Goal: Transaction & Acquisition: Purchase product/service

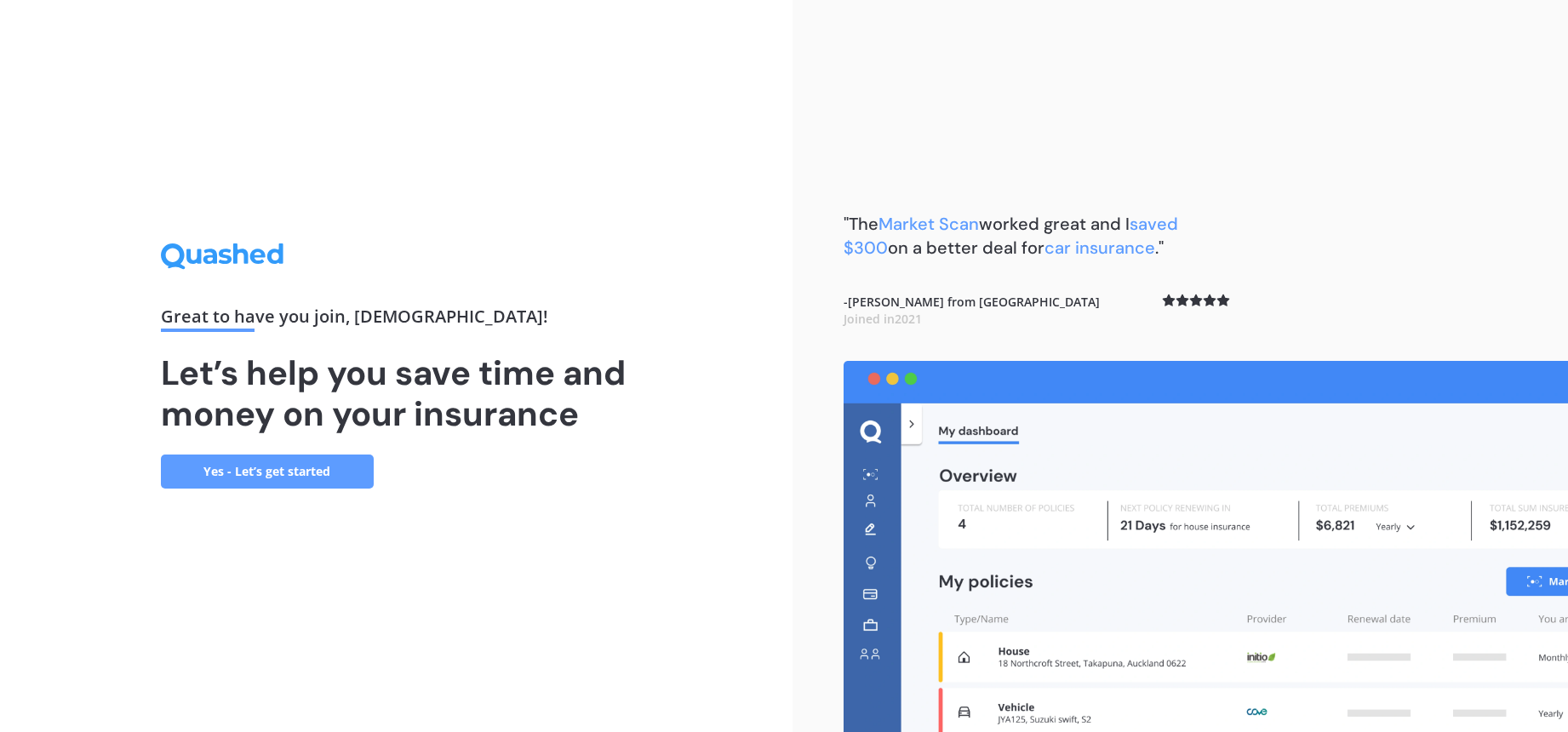
click at [219, 463] on link "Yes - Let’s get started" at bounding box center [268, 471] width 213 height 34
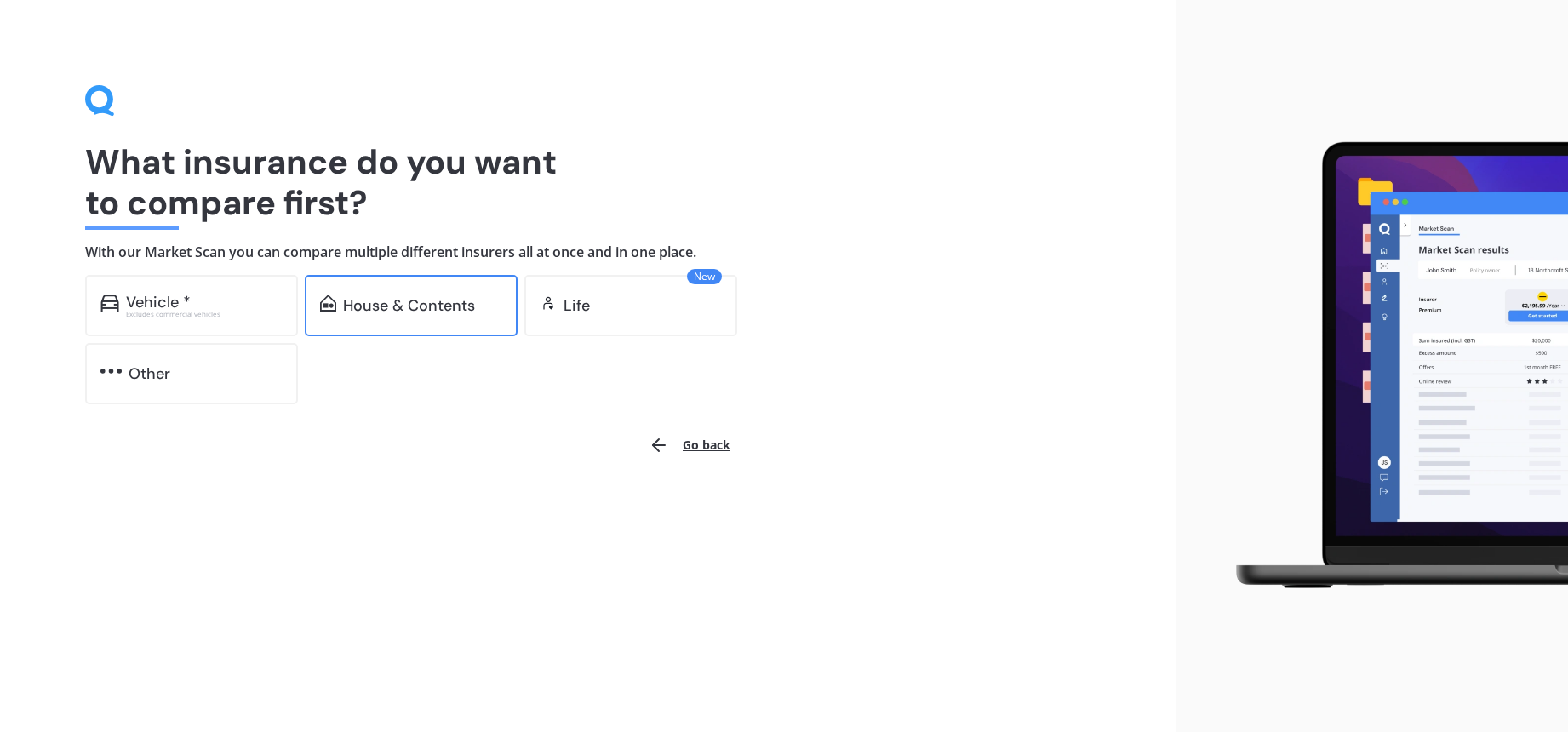
click at [391, 312] on div "House & Contents" at bounding box center [409, 305] width 132 height 17
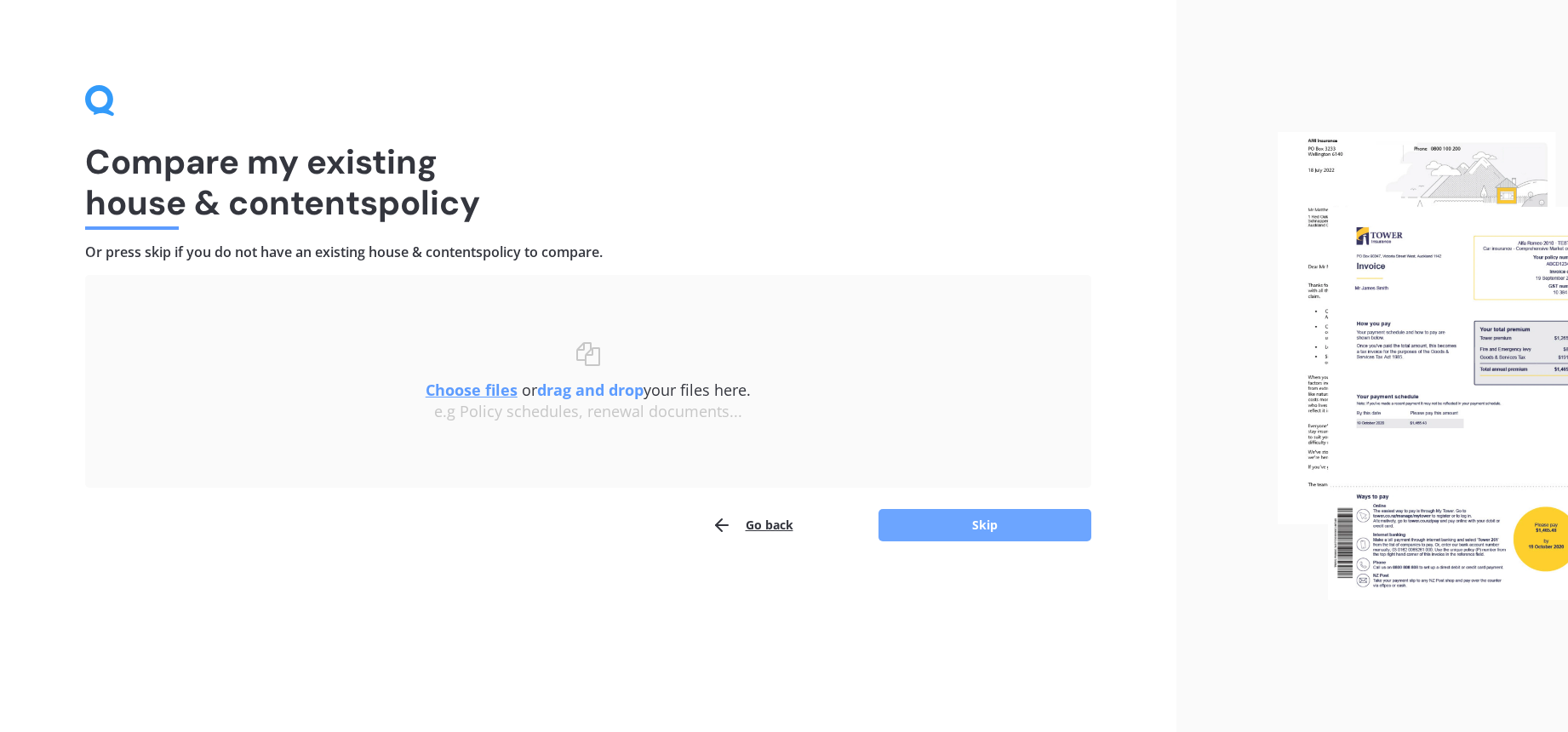
click at [978, 532] on button "Skip" at bounding box center [985, 525] width 213 height 33
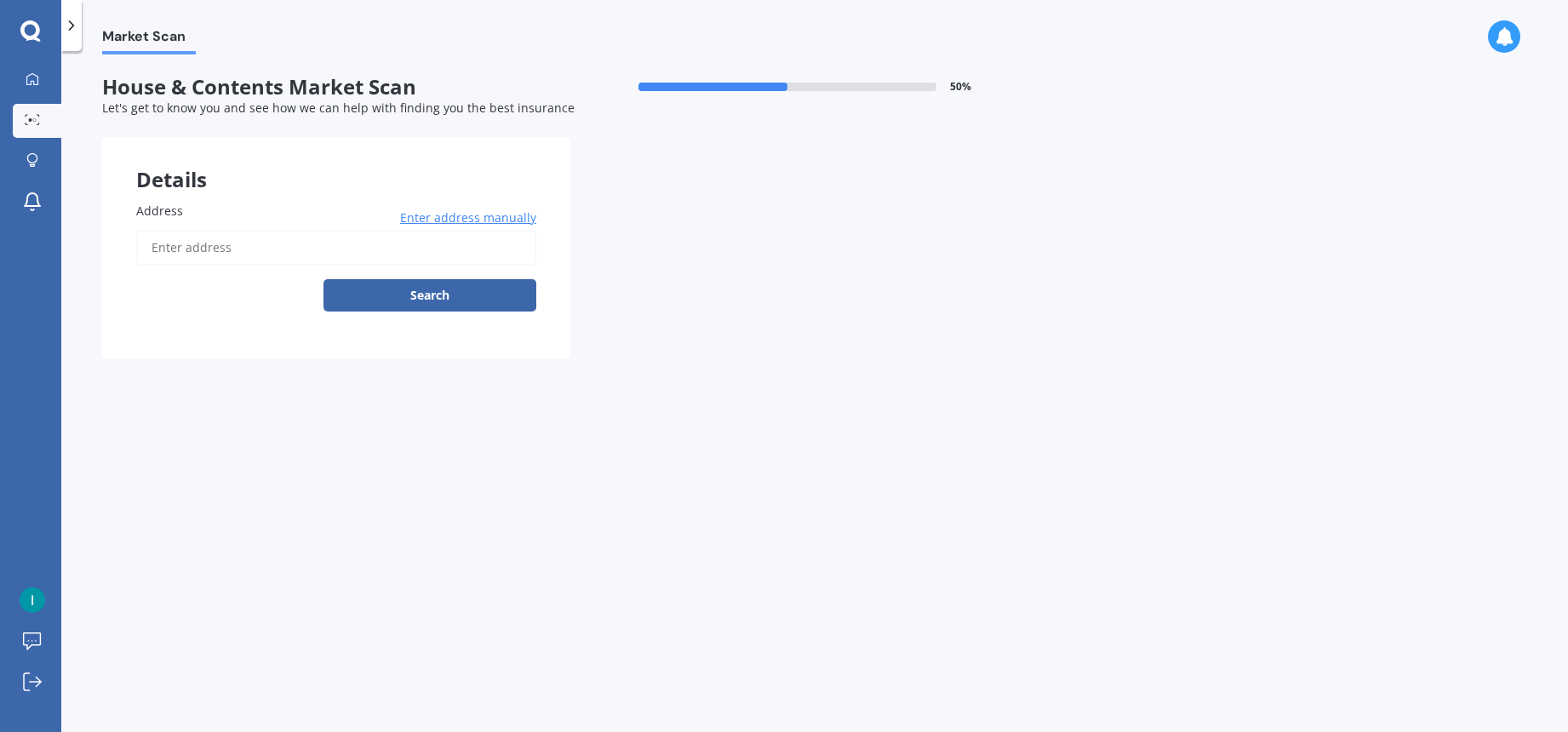
click at [305, 240] on input "Address" at bounding box center [336, 248] width 400 height 36
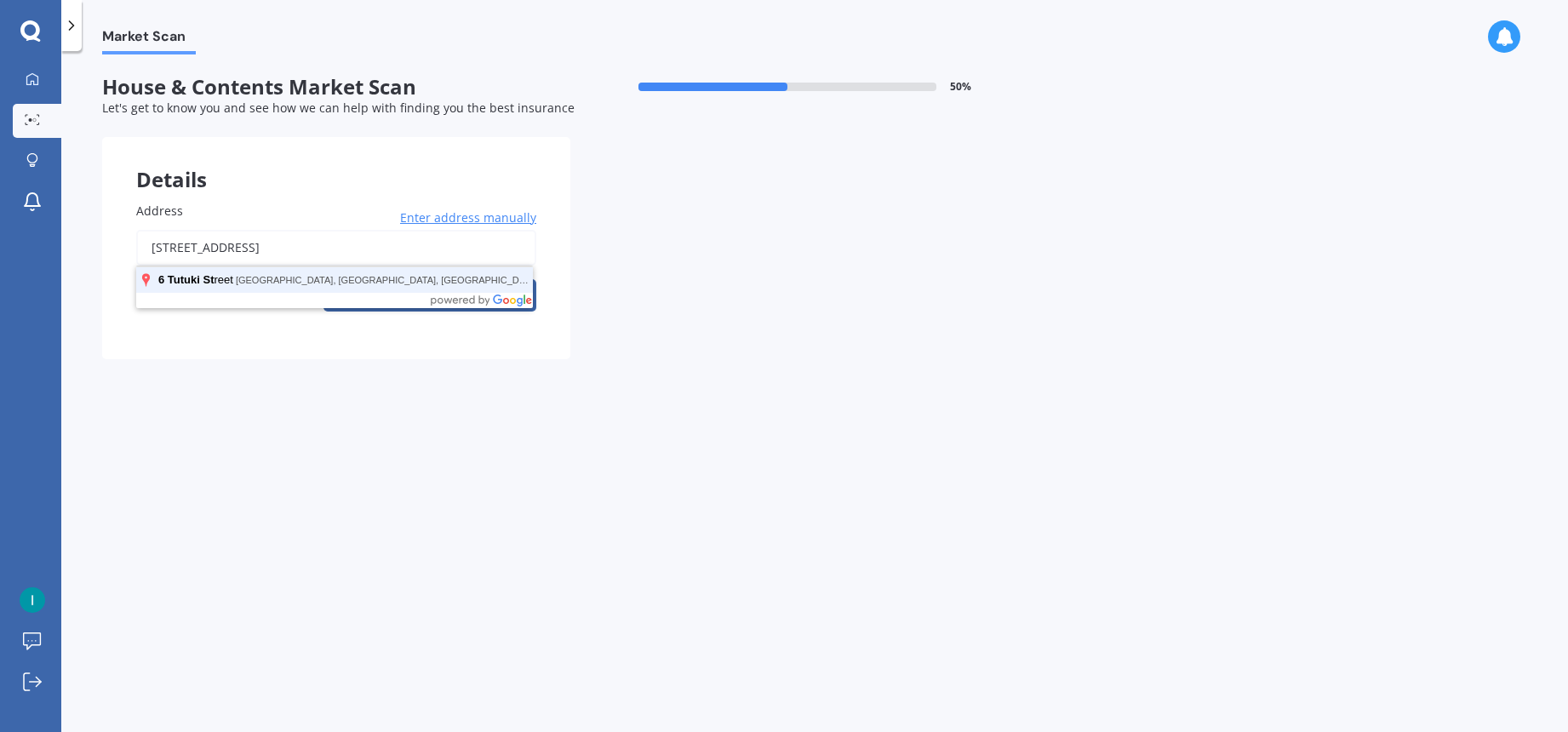
click at [323, 279] on button "Search" at bounding box center [430, 295] width 213 height 33
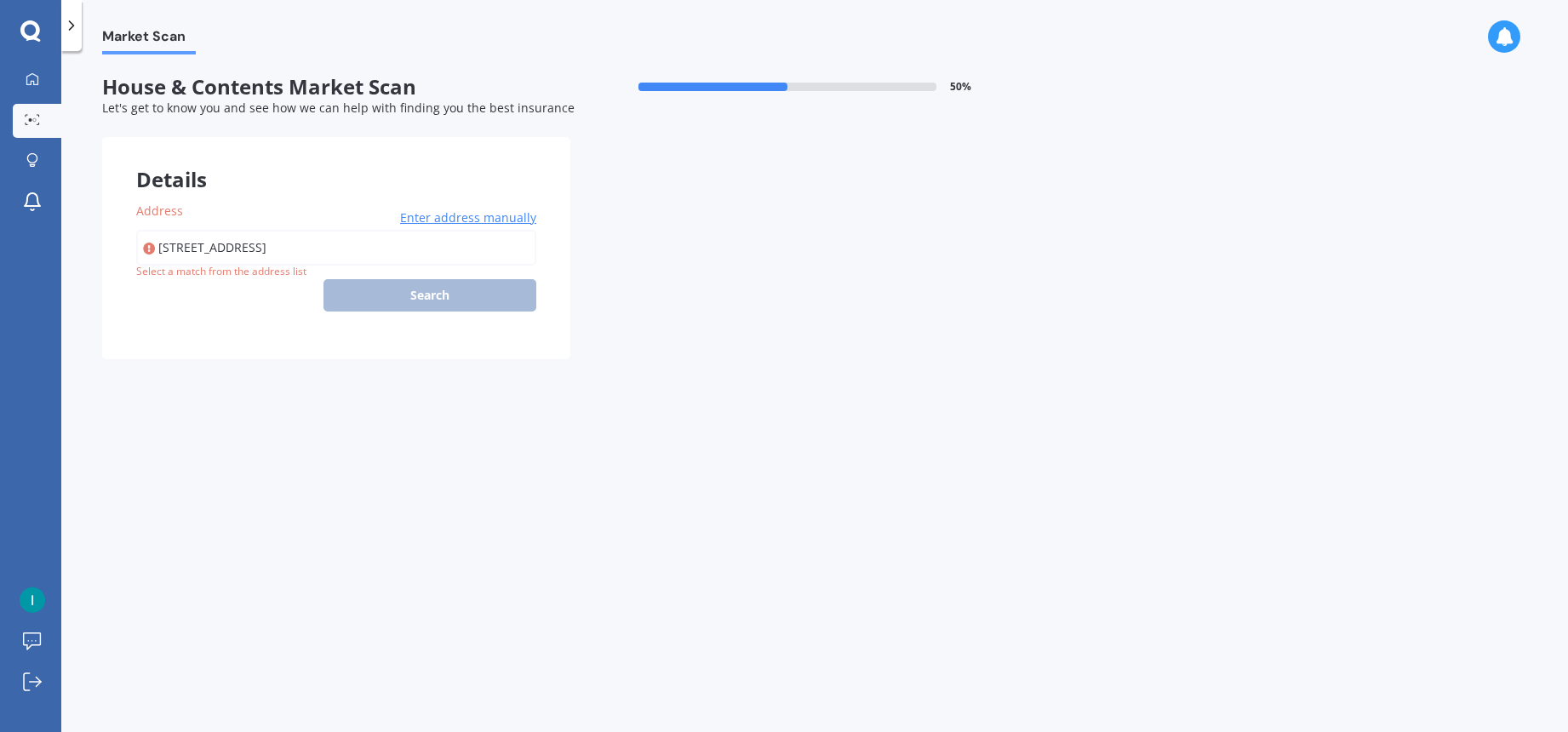
type input "[STREET_ADDRESS]"
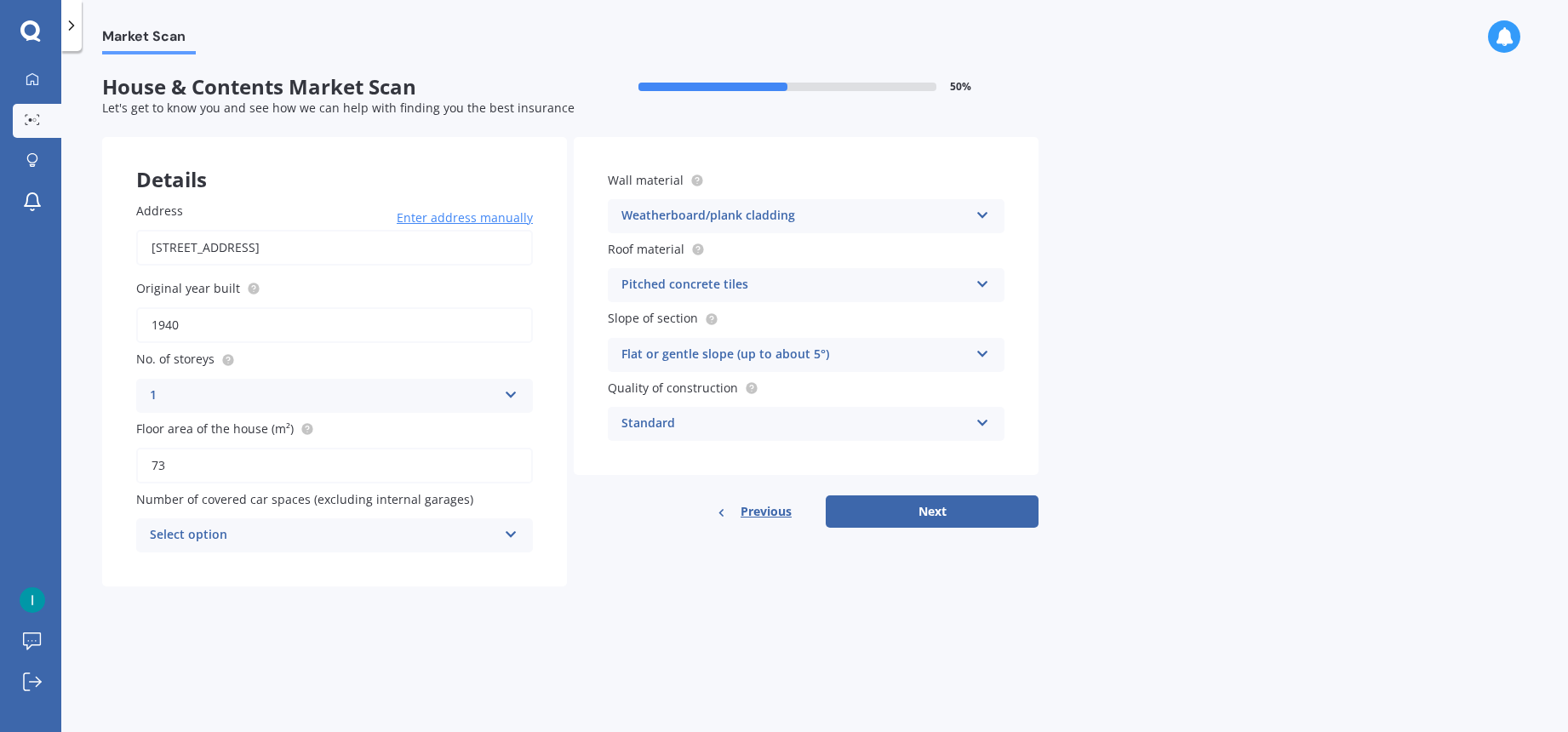
click at [495, 537] on div "Select option" at bounding box center [323, 535] width 347 height 21
click at [450, 357] on div "0" at bounding box center [334, 348] width 395 height 31
click at [855, 215] on div "Weatherboard/plank cladding" at bounding box center [795, 216] width 347 height 21
click at [875, 145] on div "Wall material Weatherboard/plank cladding Artificial weatherboard/plank claddin…" at bounding box center [806, 306] width 465 height 338
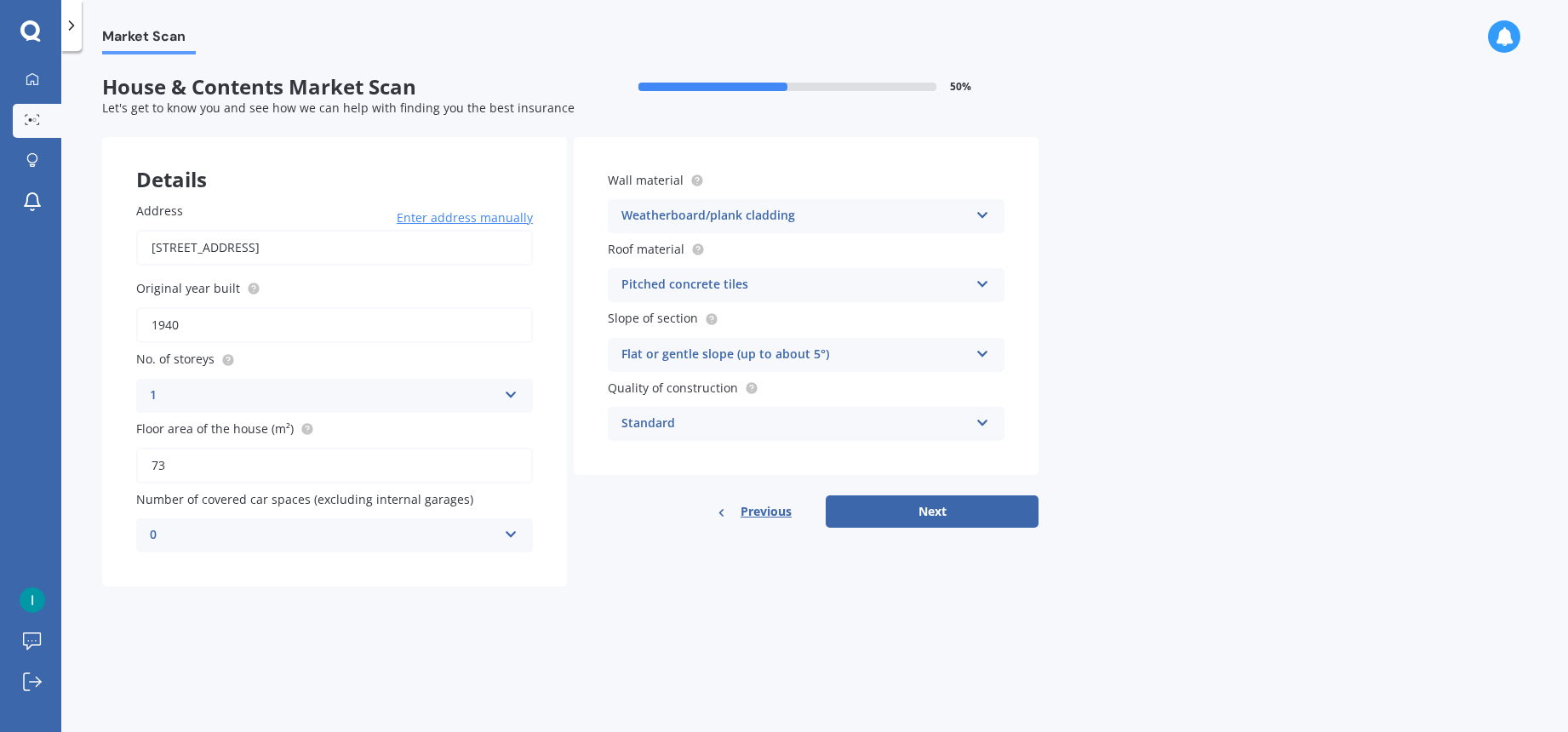
click at [836, 286] on div "Pitched concrete tiles" at bounding box center [795, 284] width 347 height 21
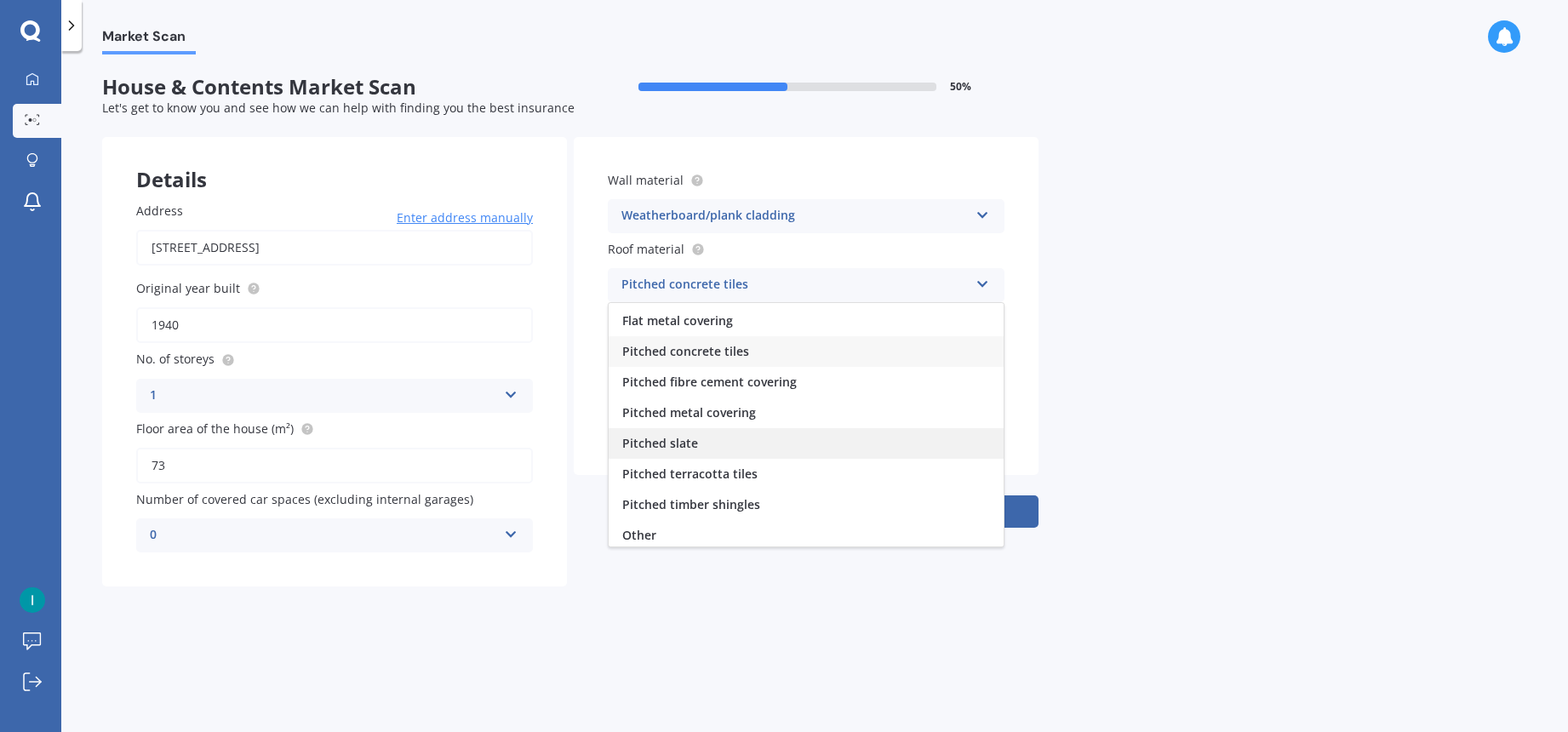
scroll to position [63, 0]
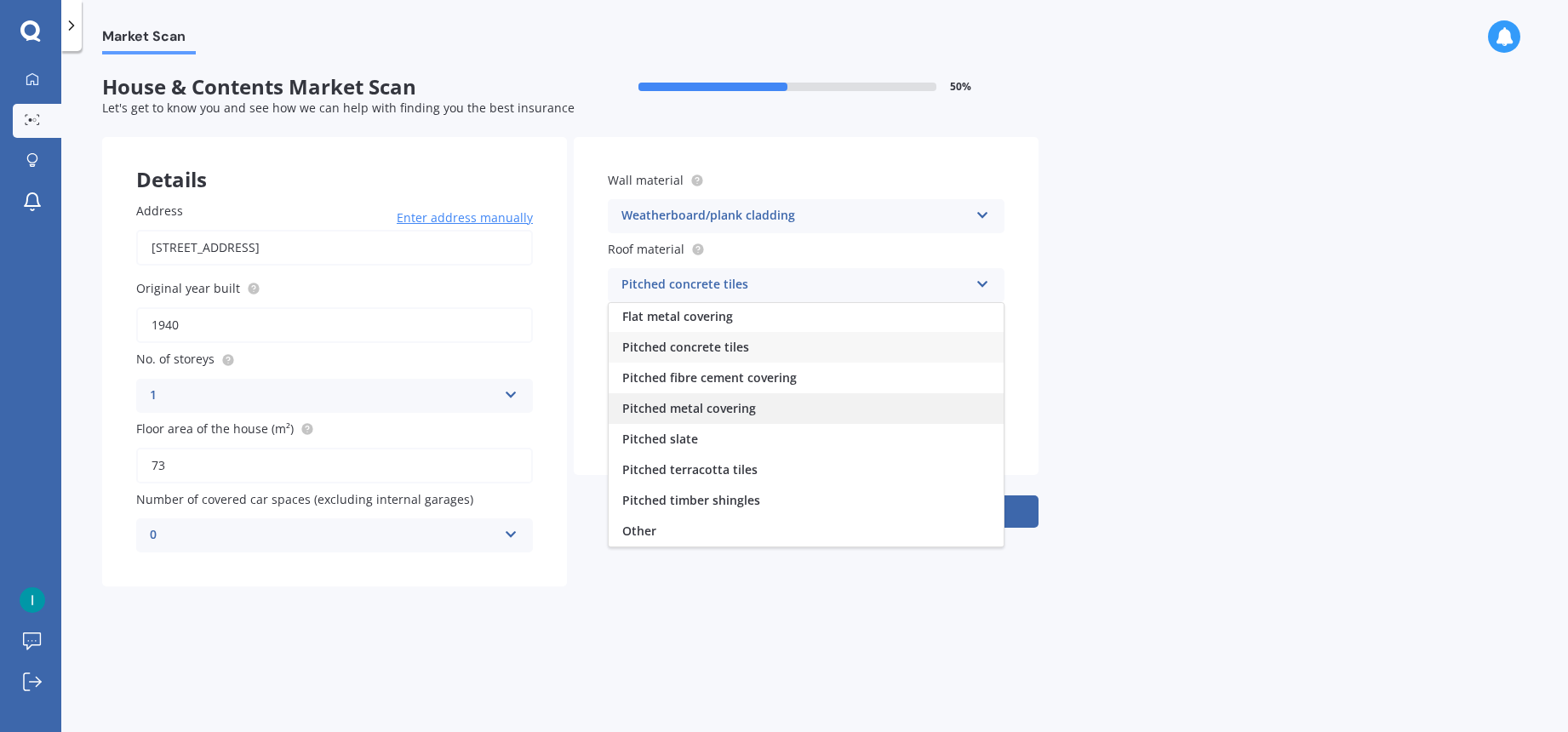
click at [780, 410] on div "Pitched metal covering" at bounding box center [806, 408] width 395 height 31
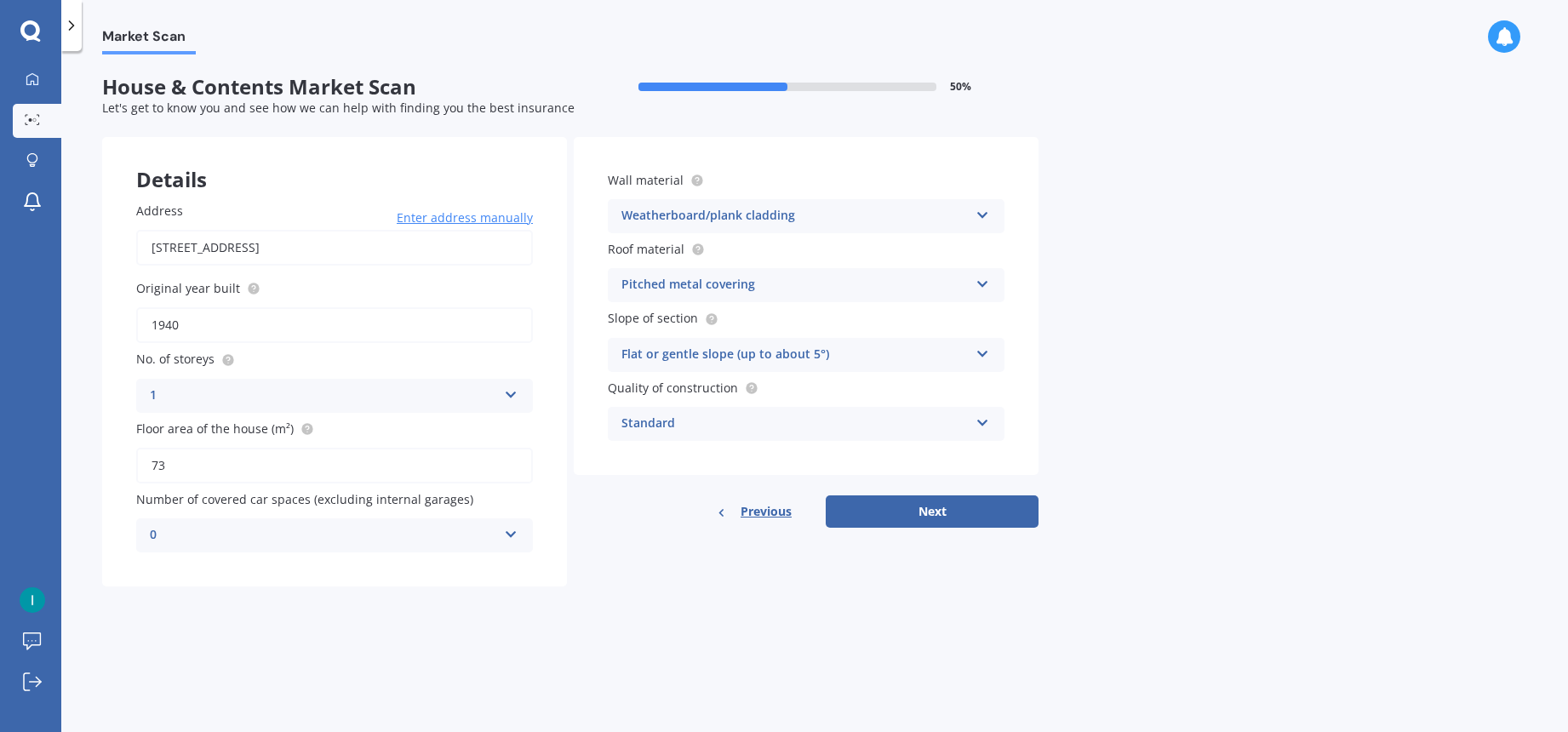
click at [786, 358] on div "Flat or gentle slope (up to about 5°)" at bounding box center [795, 355] width 347 height 21
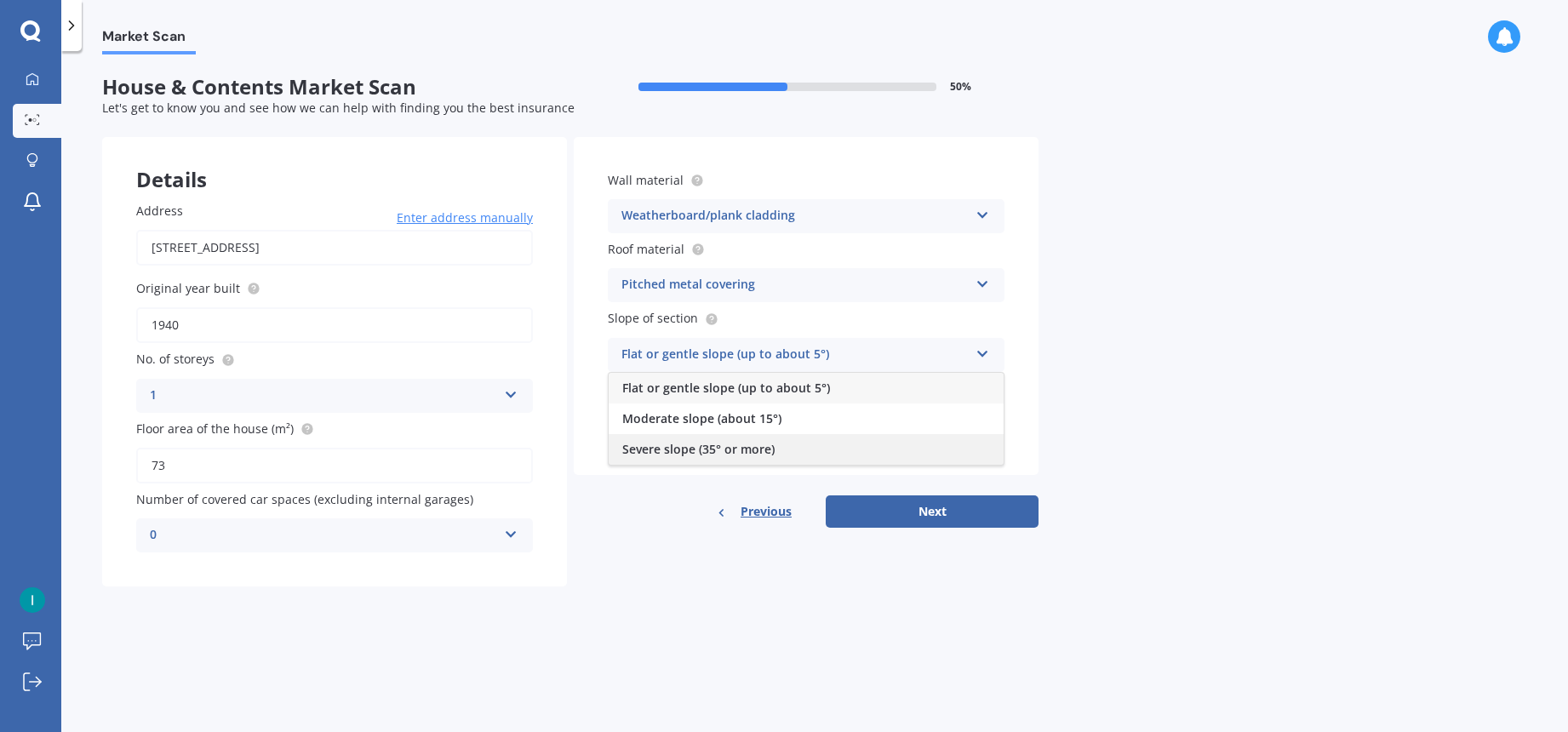
click at [776, 448] on div "Severe slope (35° or more)" at bounding box center [806, 449] width 395 height 31
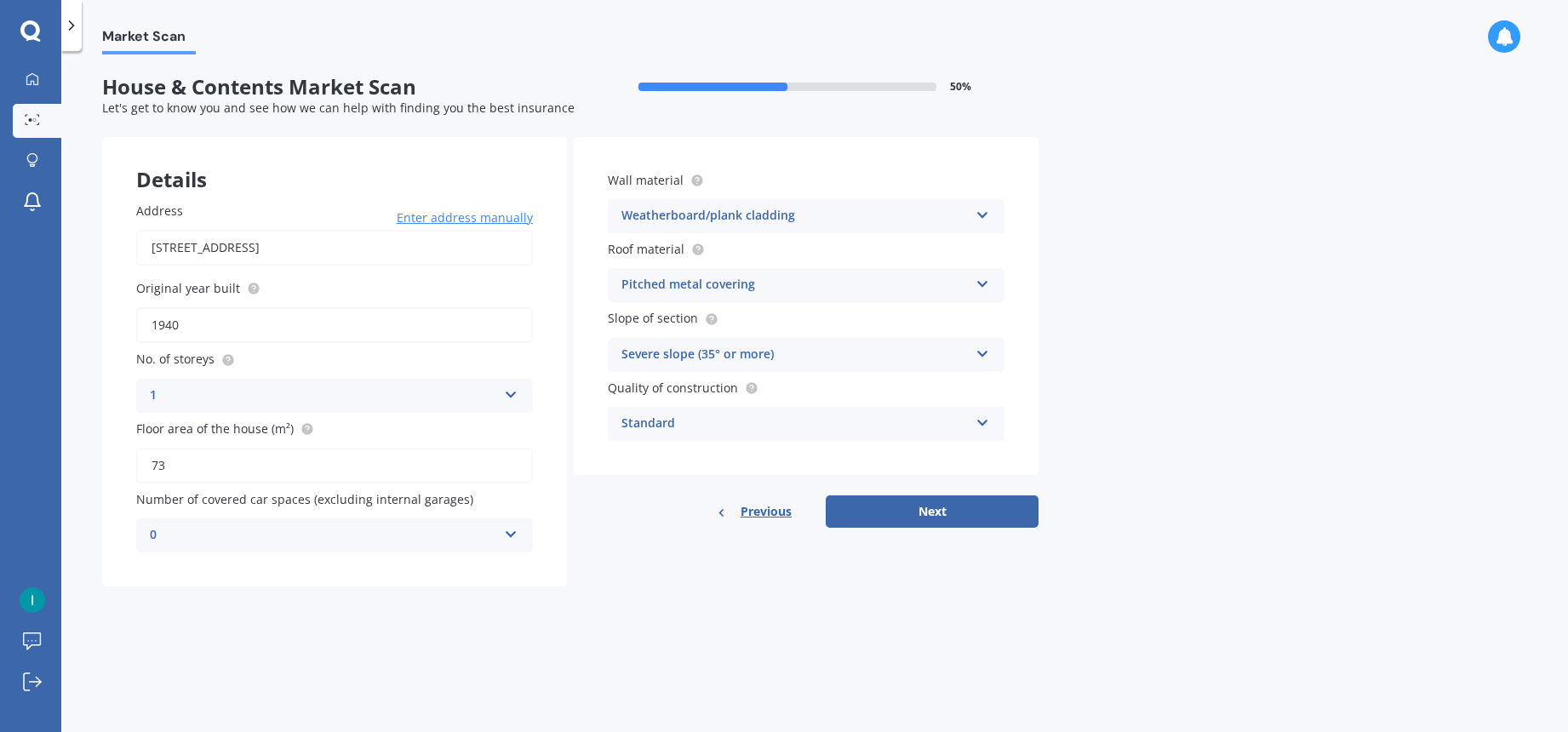
click at [783, 424] on div "Standard" at bounding box center [795, 424] width 347 height 21
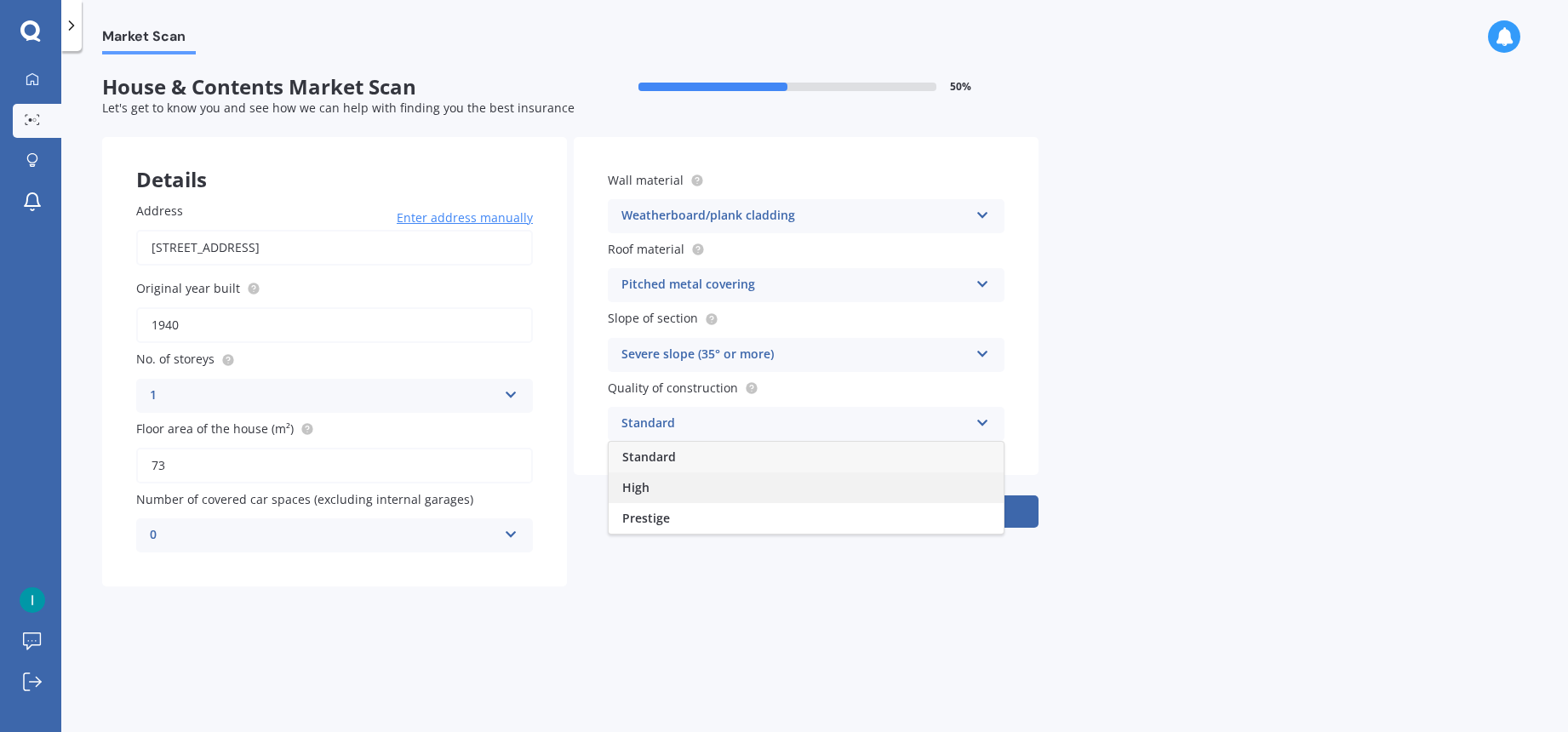
click at [793, 476] on div "High" at bounding box center [806, 487] width 395 height 31
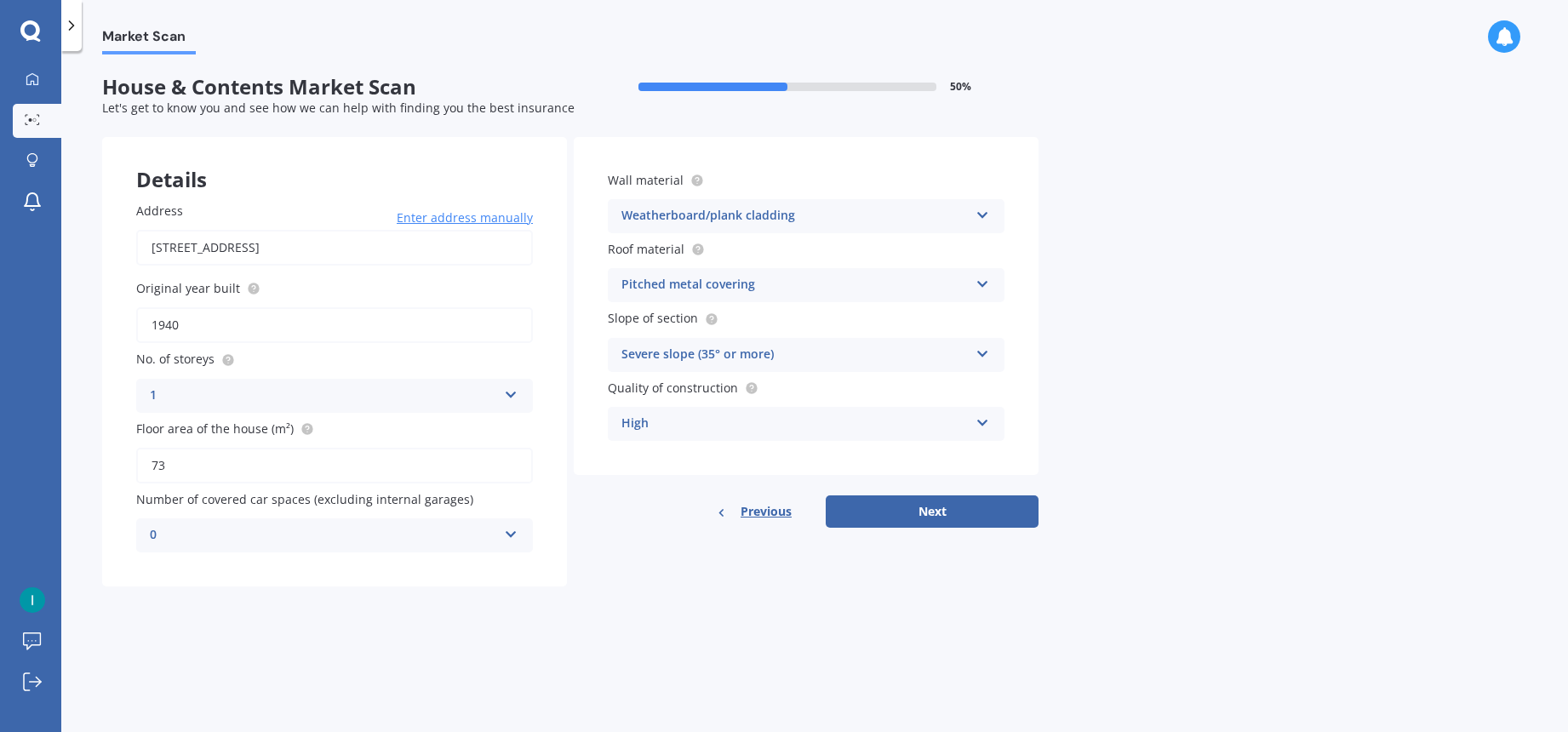
click at [793, 427] on div "High" at bounding box center [795, 424] width 347 height 21
click at [783, 478] on div "High" at bounding box center [806, 487] width 395 height 31
click at [952, 515] on button "Next" at bounding box center [932, 511] width 213 height 33
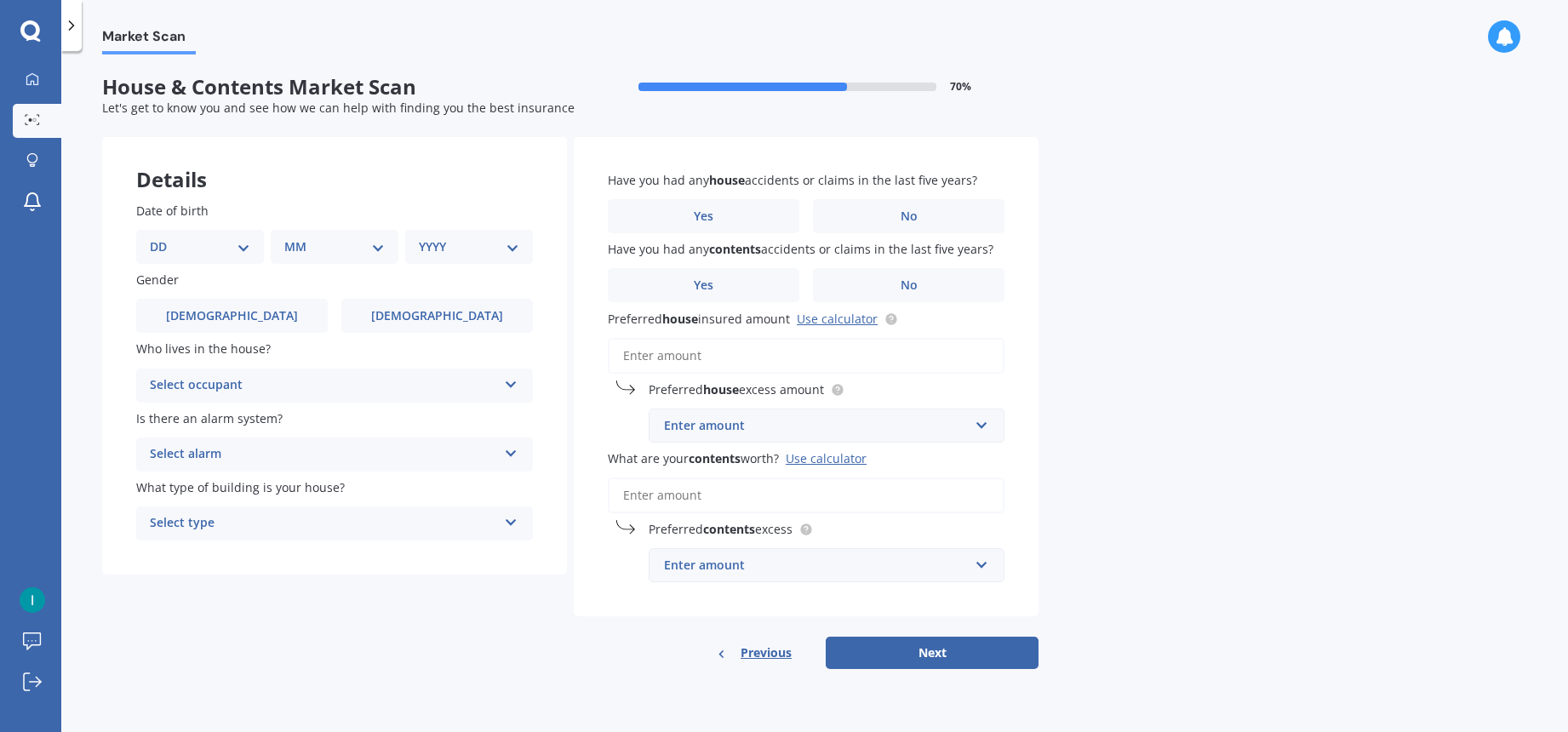
click at [231, 247] on select "DD 01 02 03 04 05 06 07 08 09 10 11 12 13 14 15 16 17 18 19 20 21 22 23 24 25 2…" at bounding box center [200, 247] width 100 height 19
select select "01"
click at [351, 252] on select "MM 01 02 03 04 05 06 07 08 09 10 11 12" at bounding box center [338, 247] width 94 height 19
select select "01"
click at [467, 249] on select "YYYY 2009 2008 2007 2006 2005 2004 2003 2002 2001 2000 1999 1998 1997 1996 1995…" at bounding box center [466, 247] width 94 height 19
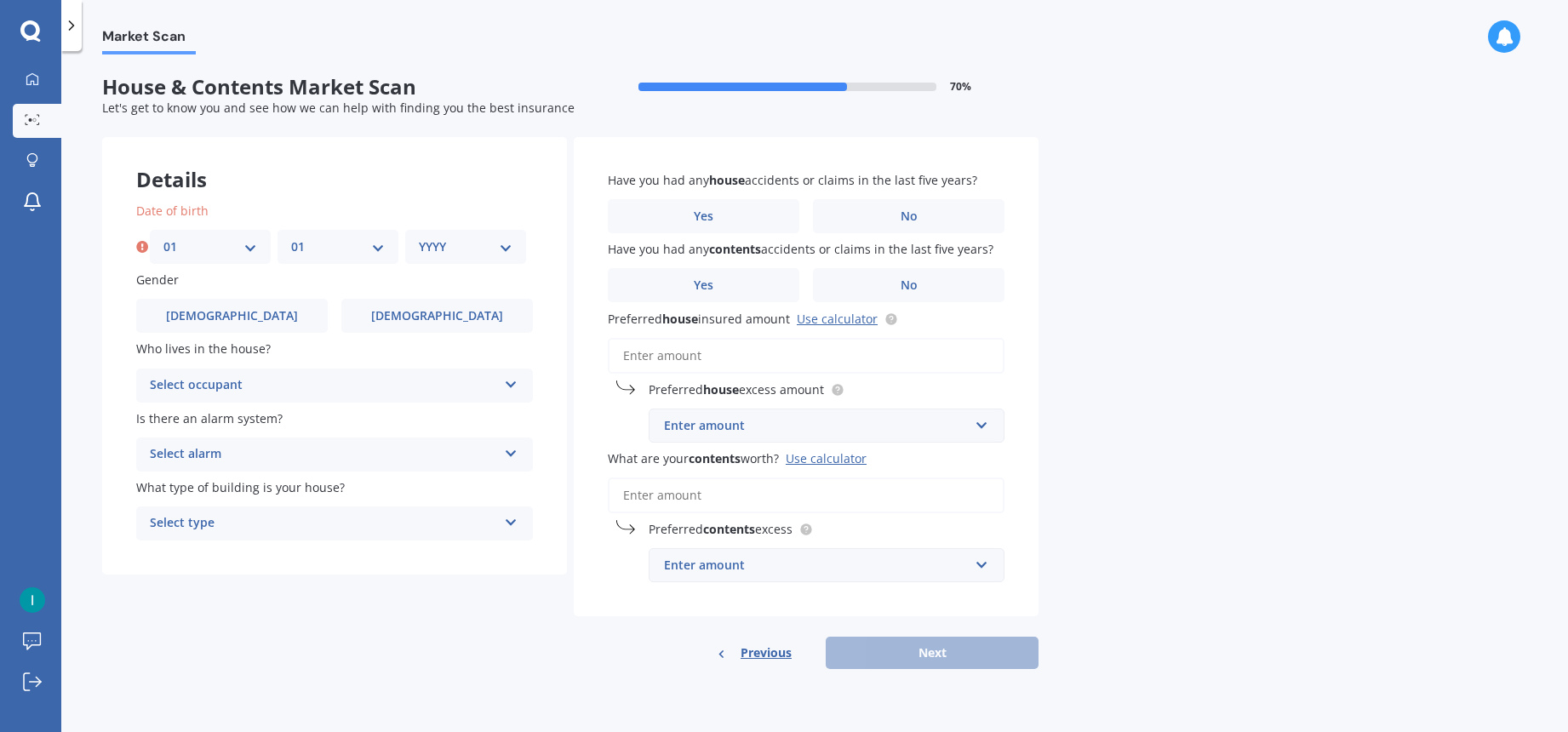
select select "1992"
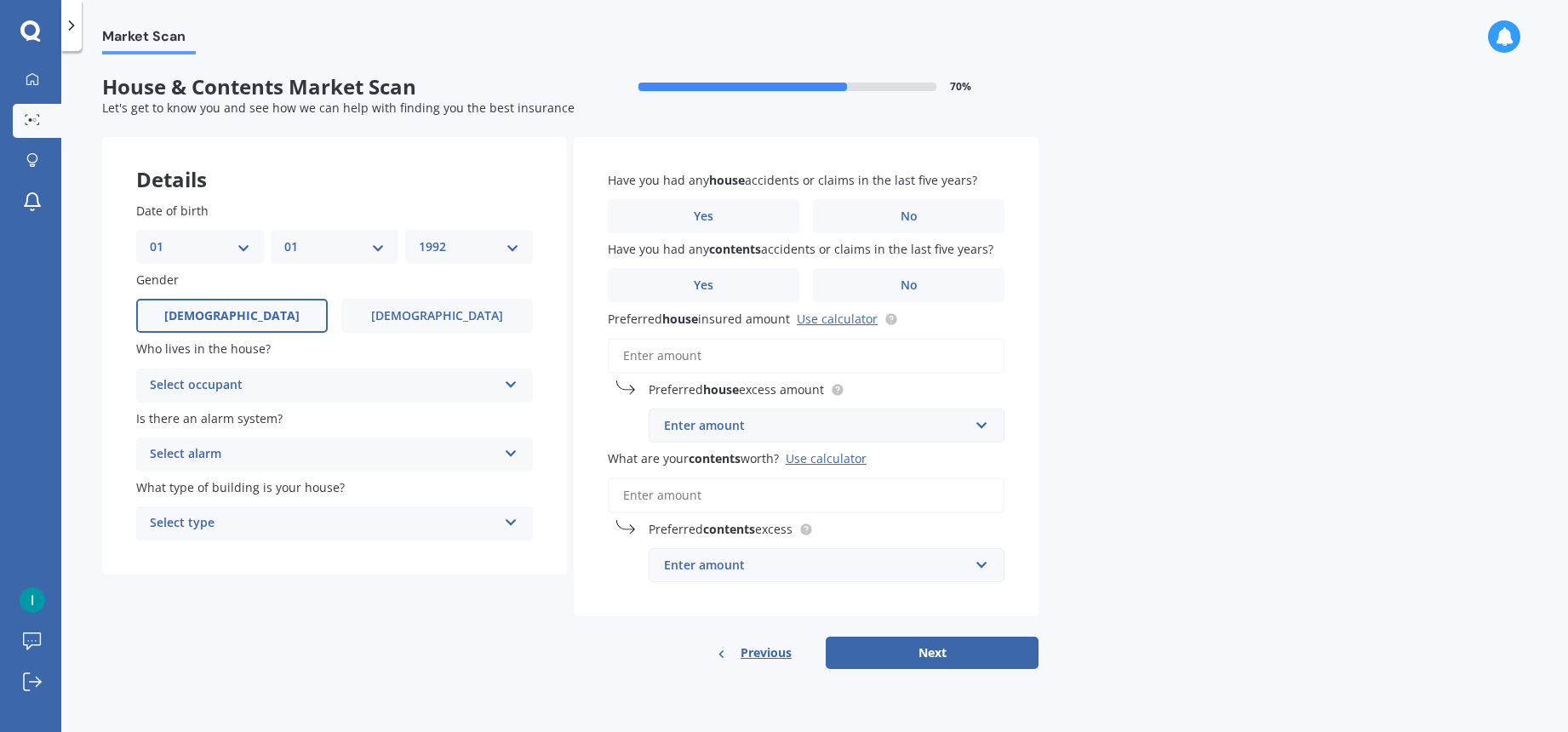
click at [263, 322] on label "[DEMOGRAPHIC_DATA]" at bounding box center [232, 315] width 192 height 34
click at [0, 0] on input "[DEMOGRAPHIC_DATA]" at bounding box center [0, 0] width 0 height 0
click at [269, 387] on div "Select occupant" at bounding box center [323, 385] width 347 height 21
click at [262, 419] on div "Owner" at bounding box center [334, 419] width 395 height 31
click at [274, 458] on div "Select alarm" at bounding box center [323, 455] width 347 height 21
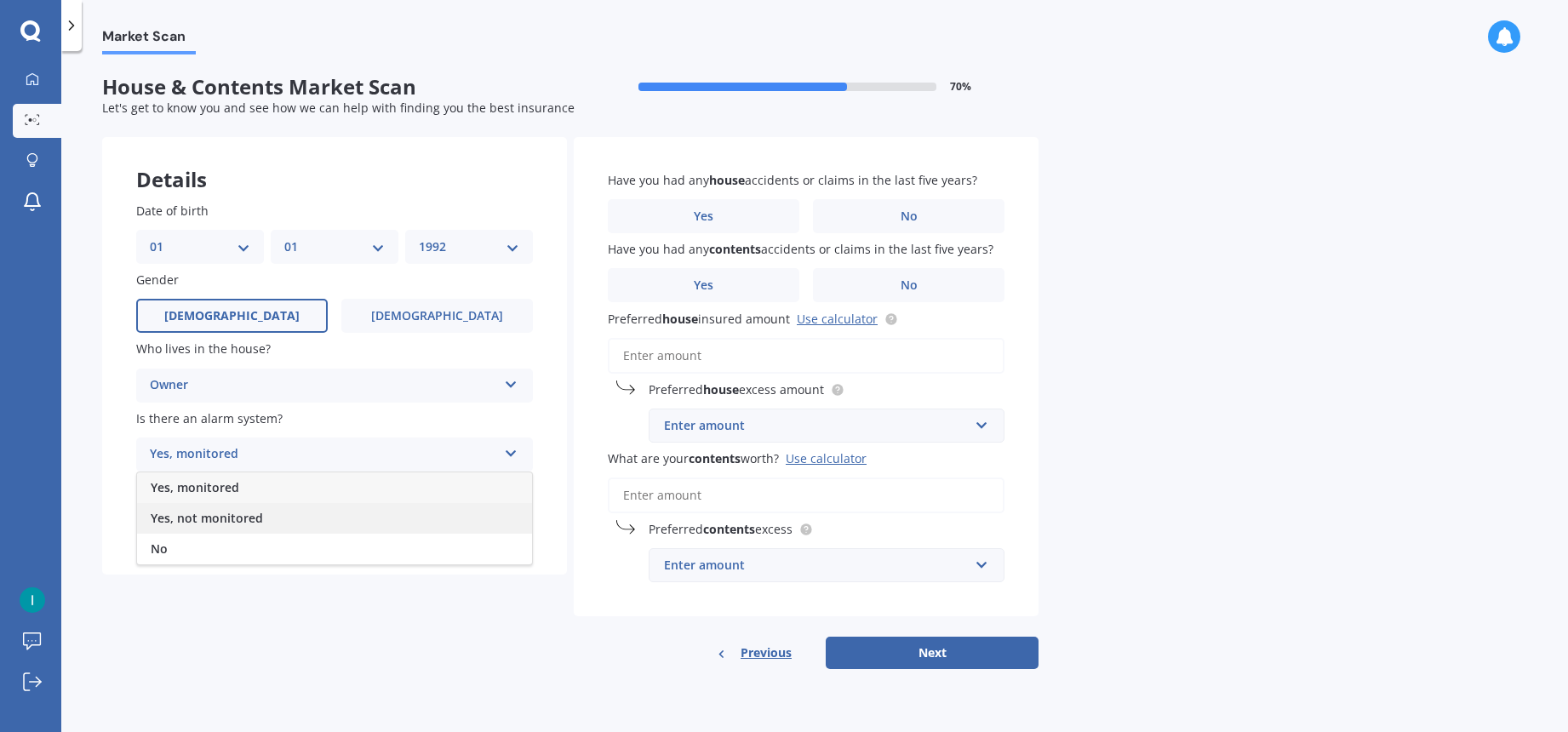
drag, startPoint x: 267, startPoint y: 492, endPoint x: 267, endPoint y: 509, distance: 17.0
click at [267, 509] on div "Yes, monitored Yes, not monitored No" at bounding box center [334, 518] width 397 height 93
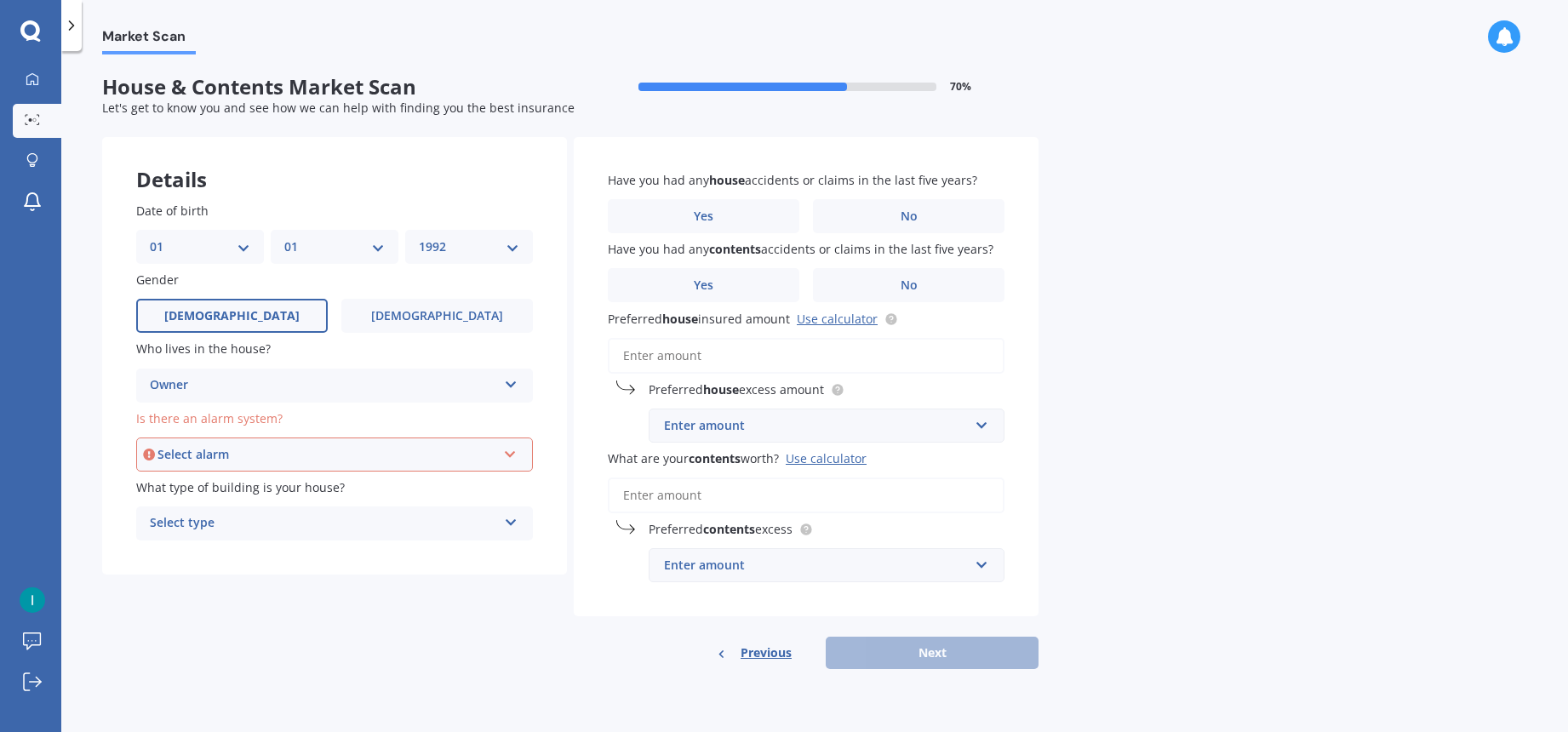
click at [265, 459] on div "Select alarm" at bounding box center [326, 454] width 339 height 19
click at [253, 514] on span "Yes, not monitored" at bounding box center [207, 517] width 112 height 16
click at [293, 526] on div "Select type" at bounding box center [323, 523] width 347 height 21
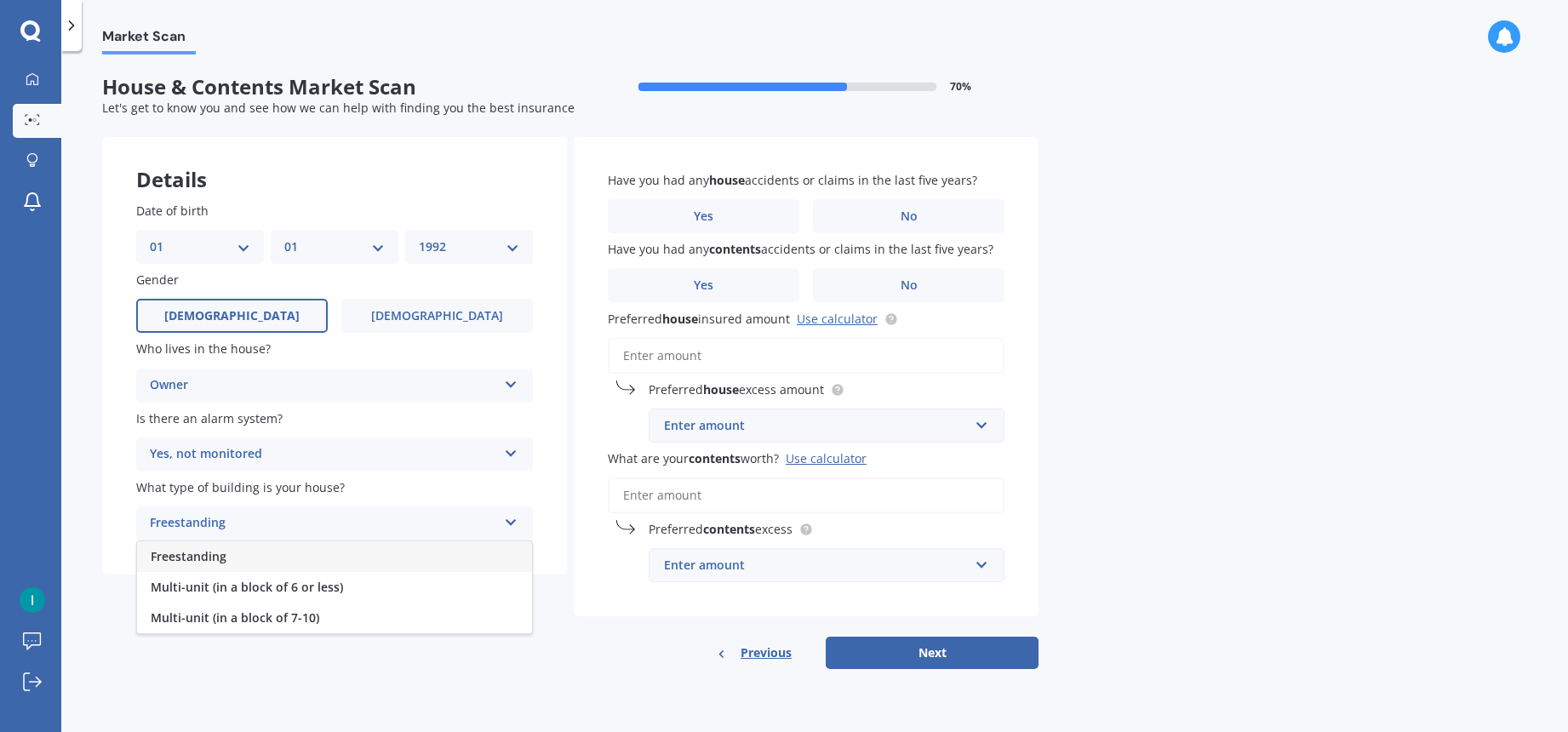
click at [319, 562] on div "Freestanding" at bounding box center [334, 556] width 395 height 31
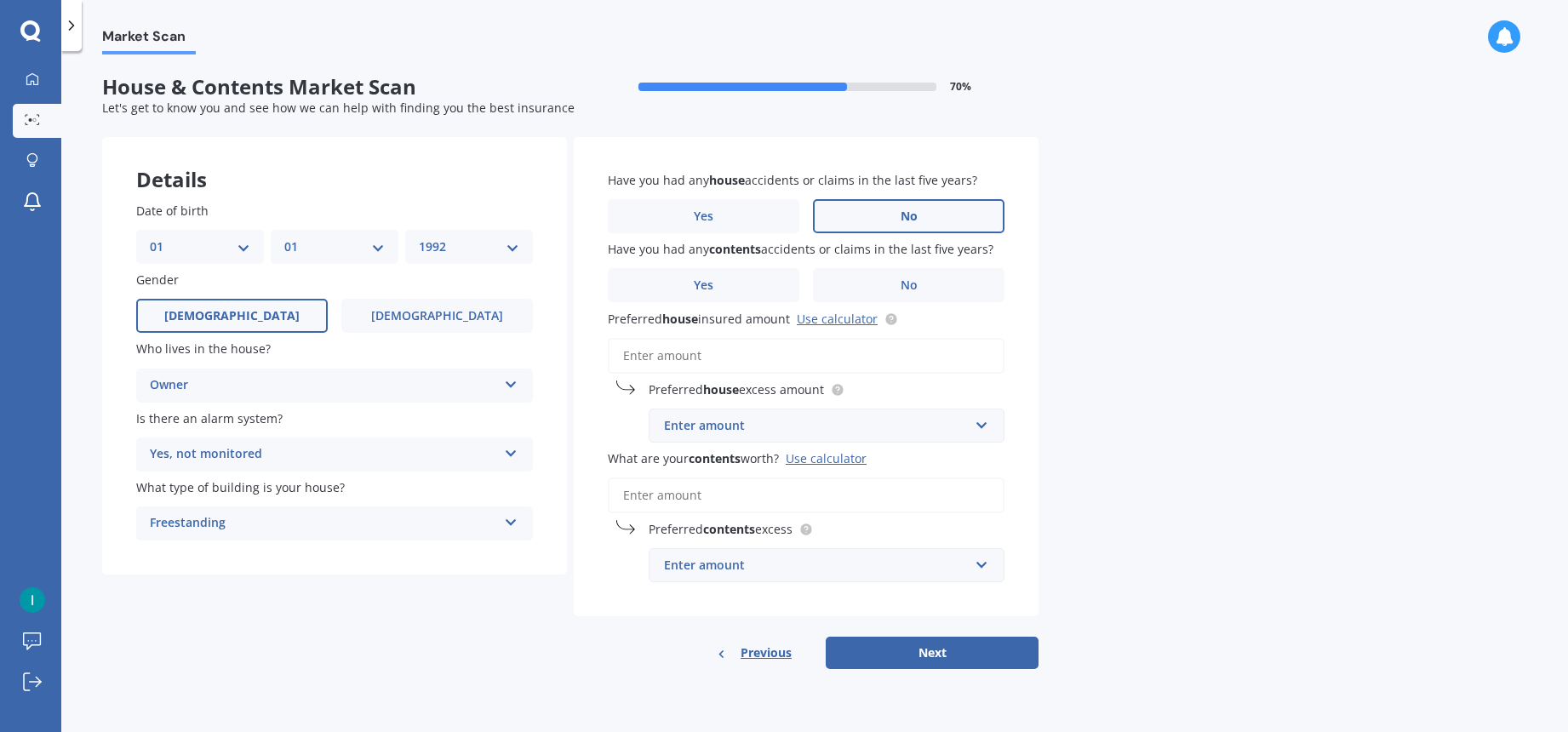
click at [907, 222] on span "No" at bounding box center [908, 216] width 17 height 15
click at [0, 0] on input "No" at bounding box center [0, 0] width 0 height 0
click at [863, 297] on label "No" at bounding box center [908, 285] width 192 height 34
click at [0, 0] on input "No" at bounding box center [0, 0] width 0 height 0
click at [778, 356] on input "Preferred house insured amount Use calculator" at bounding box center [806, 356] width 397 height 36
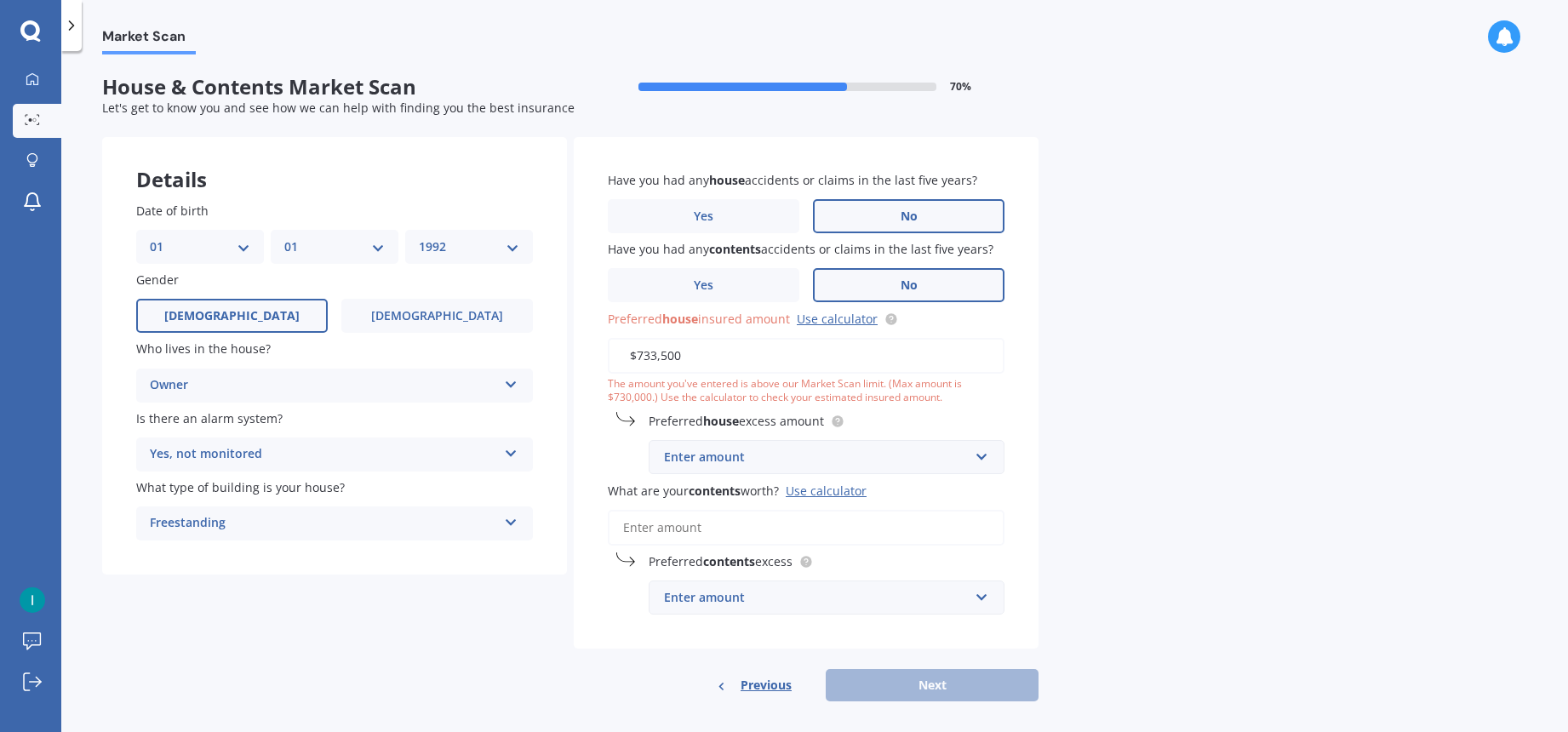
click at [811, 456] on div "Enter amount" at bounding box center [816, 457] width 304 height 19
click at [972, 405] on div "Have you had any house accidents or claims in the last five years? Yes No Have …" at bounding box center [806, 393] width 465 height 511
click at [841, 321] on link "Use calculator" at bounding box center [837, 318] width 81 height 16
click at [798, 357] on input "$733,500" at bounding box center [806, 356] width 397 height 36
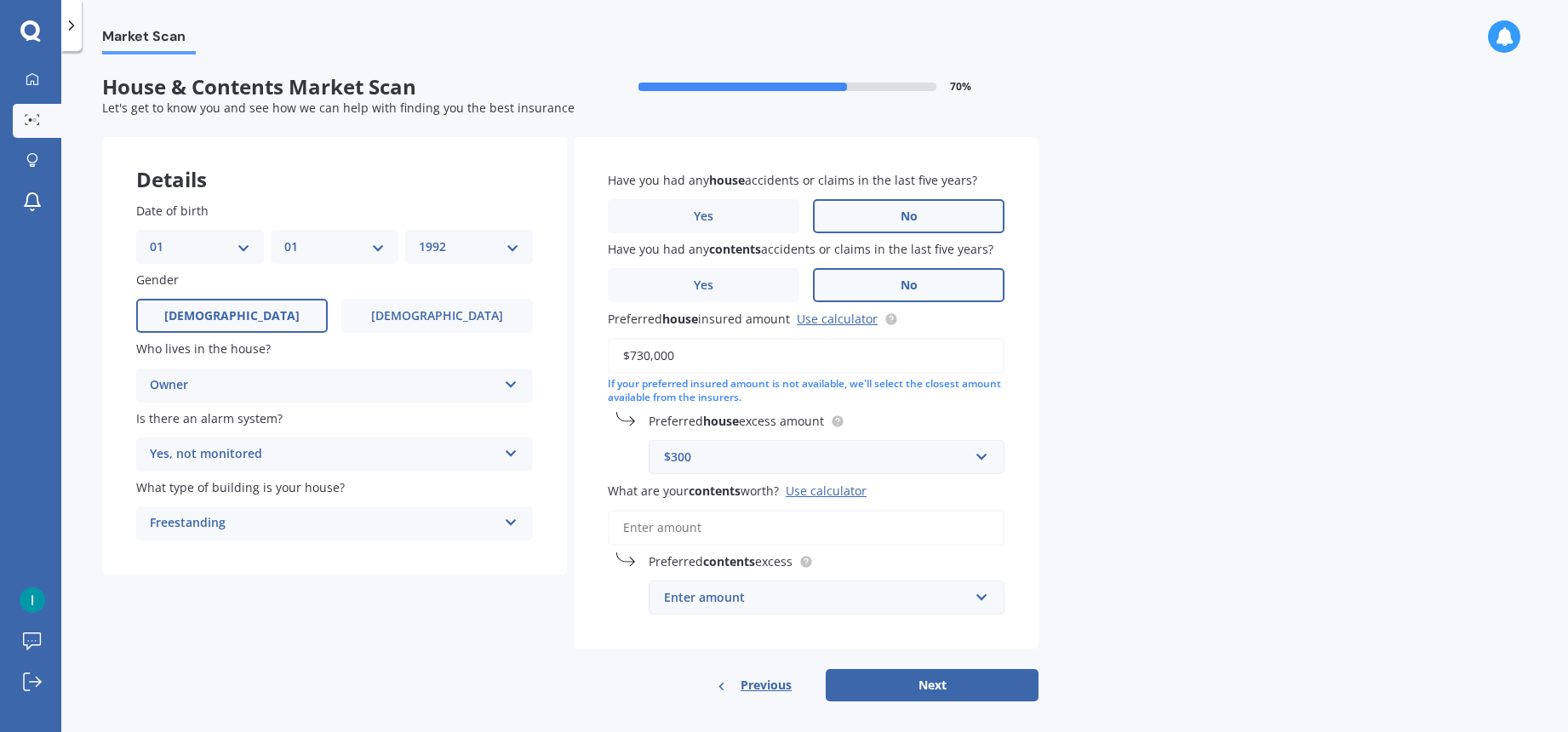
type input "$730,000"
click at [803, 527] on input "What are your contents worth? Use calculator" at bounding box center [806, 527] width 397 height 36
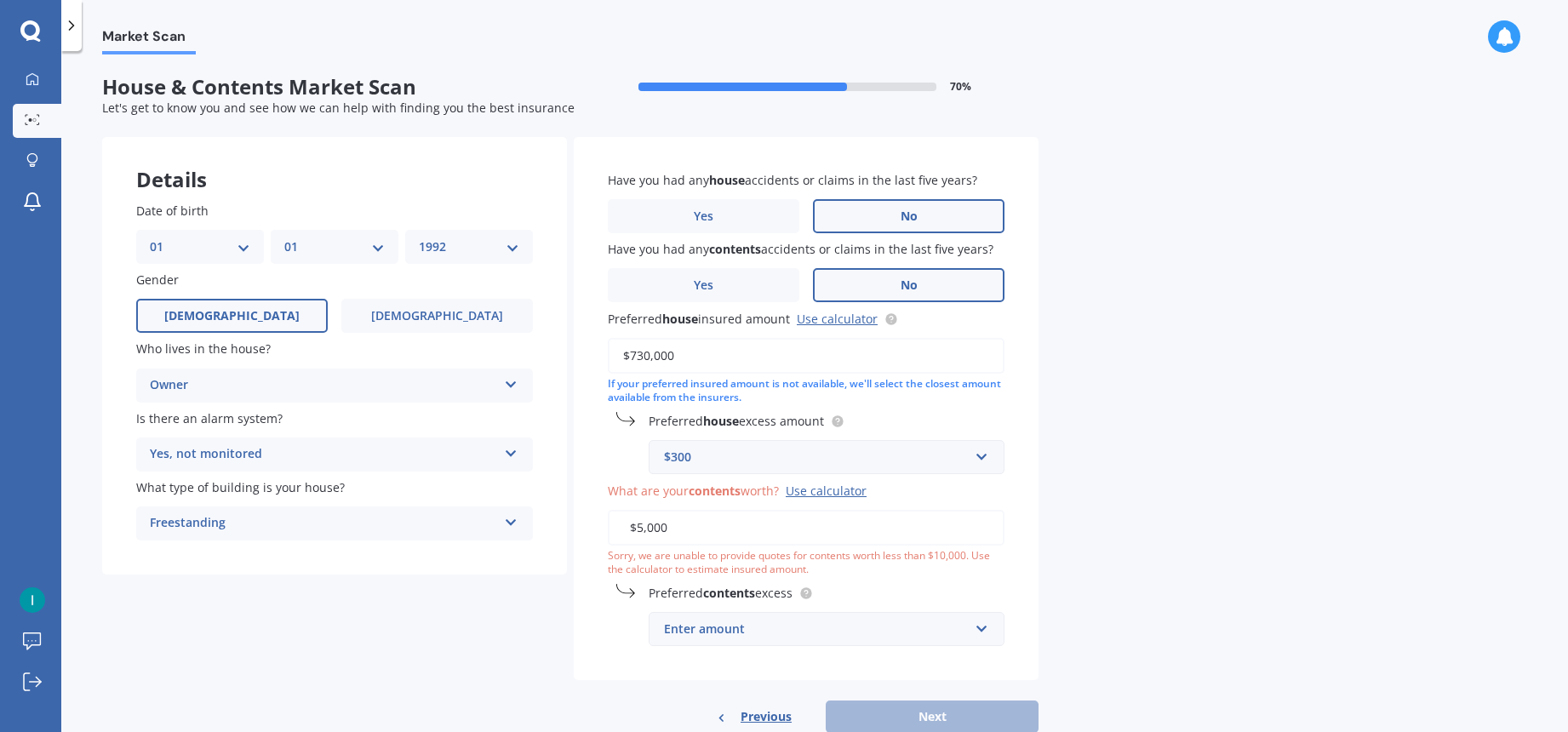
click at [1230, 569] on div "Market Scan House & Contents Market Scan 70 % Let's get to know you and see how…" at bounding box center [815, 395] width 1506 height 680
click at [822, 521] on input "$5,000" at bounding box center [806, 527] width 397 height 36
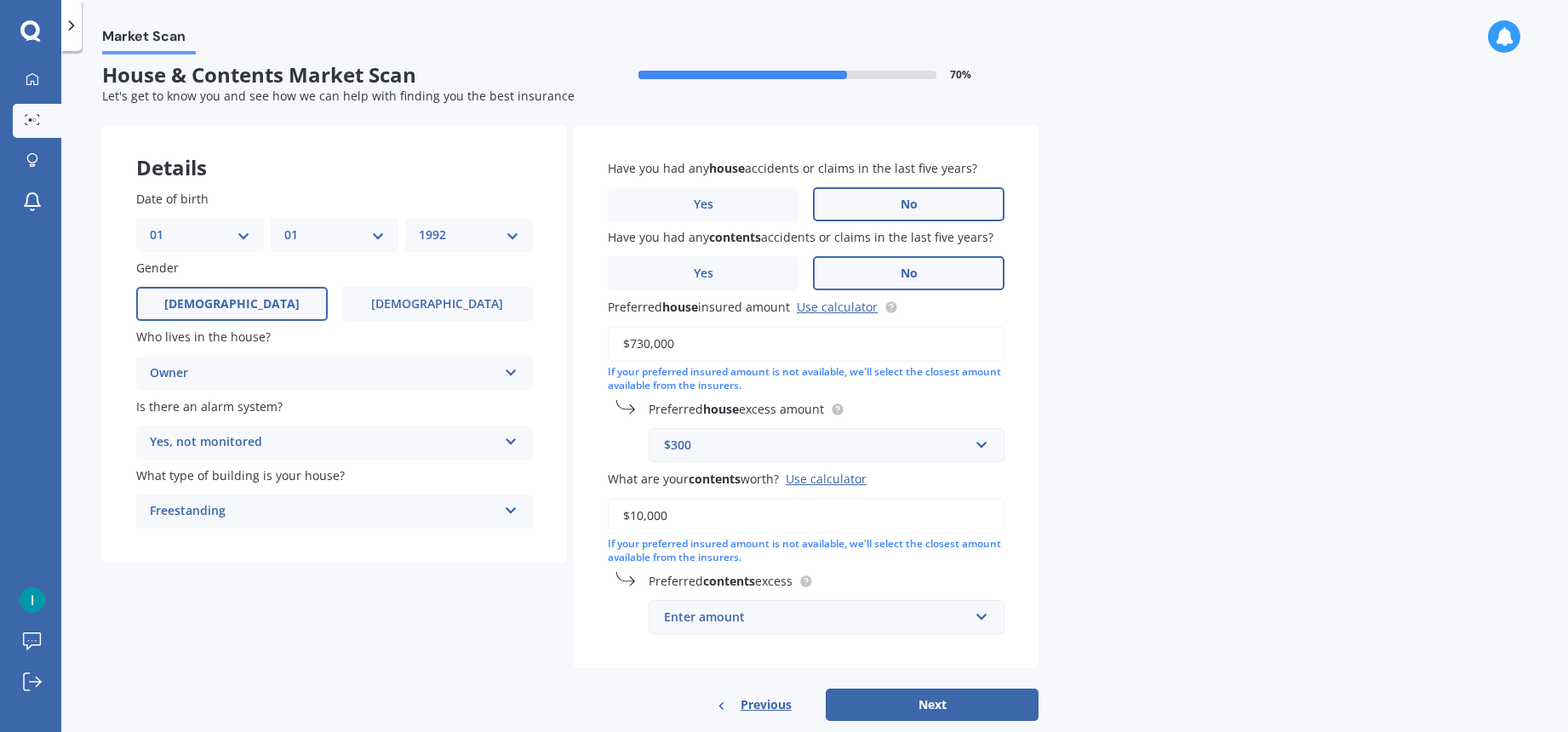
scroll to position [45, 0]
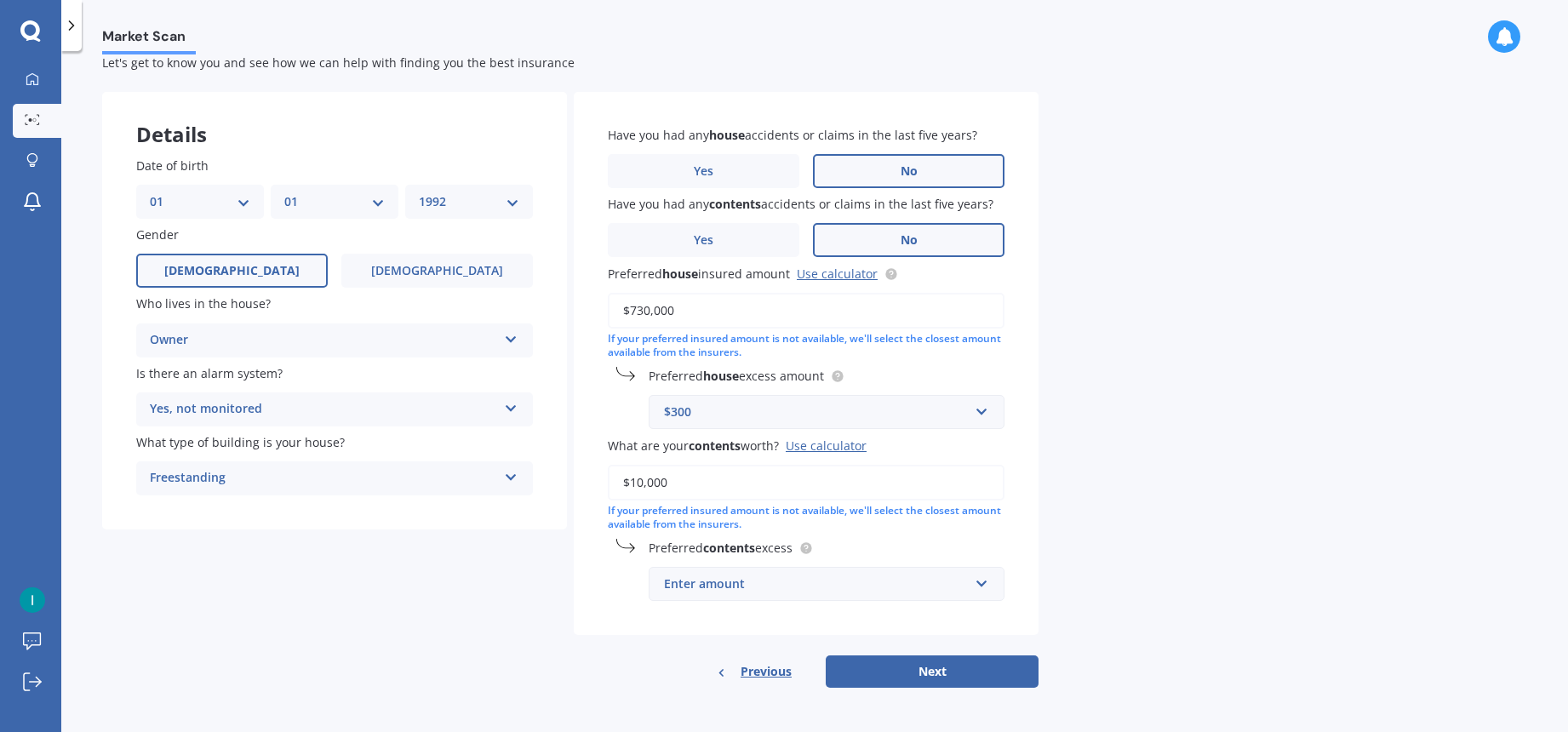
type input "$10,000"
click at [1015, 422] on div "Have you had any house accidents or claims in the last five years? Yes No Have …" at bounding box center [806, 363] width 465 height 544
click at [969, 418] on input "text" at bounding box center [821, 412] width 340 height 33
click at [1008, 339] on div "Have you had any house accidents or claims in the last five years? Yes No Have …" at bounding box center [806, 363] width 465 height 544
click at [925, 434] on div "Have you had any house accidents or claims in the last five years? Yes No Have …" at bounding box center [806, 363] width 465 height 544
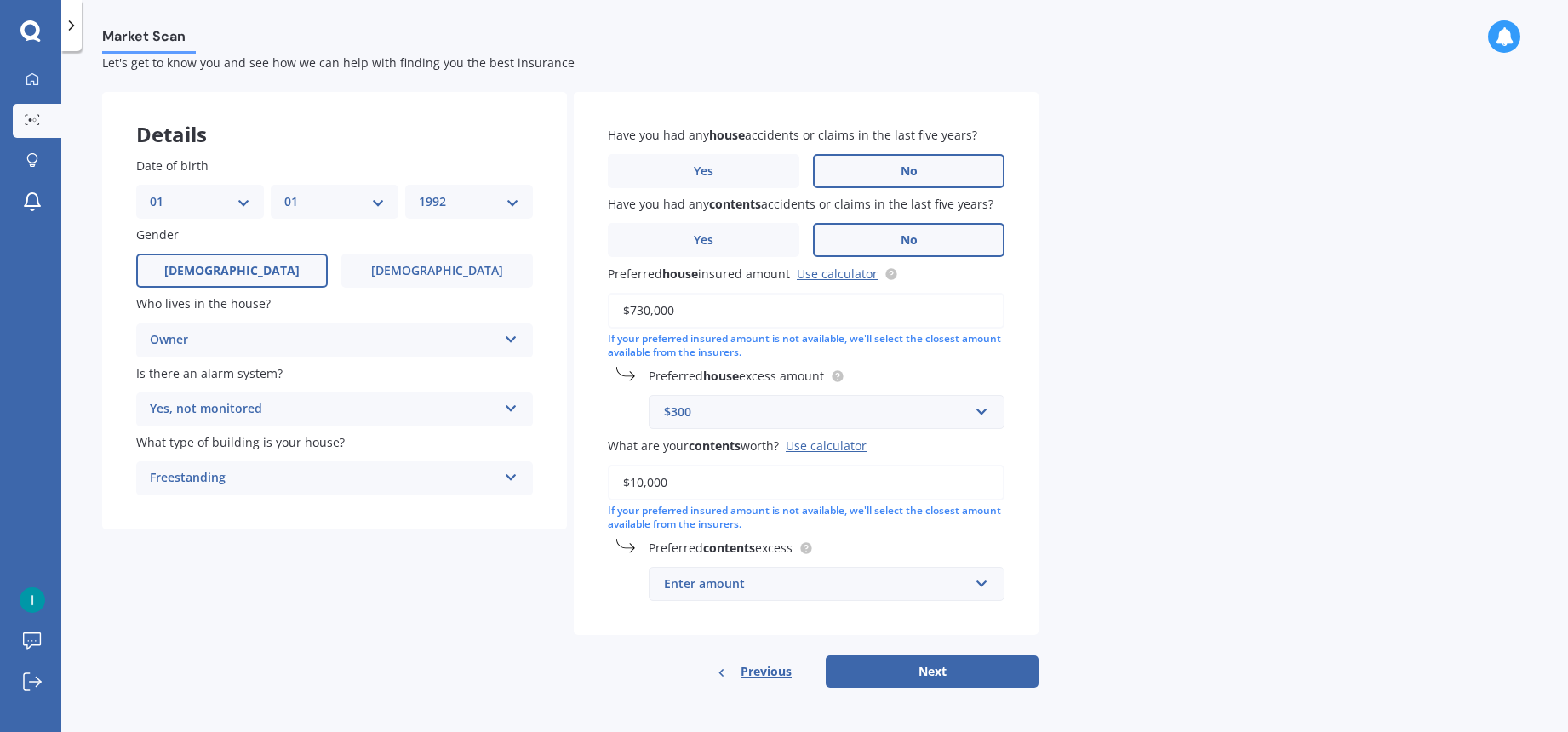
click at [928, 403] on div "$300" at bounding box center [816, 412] width 304 height 19
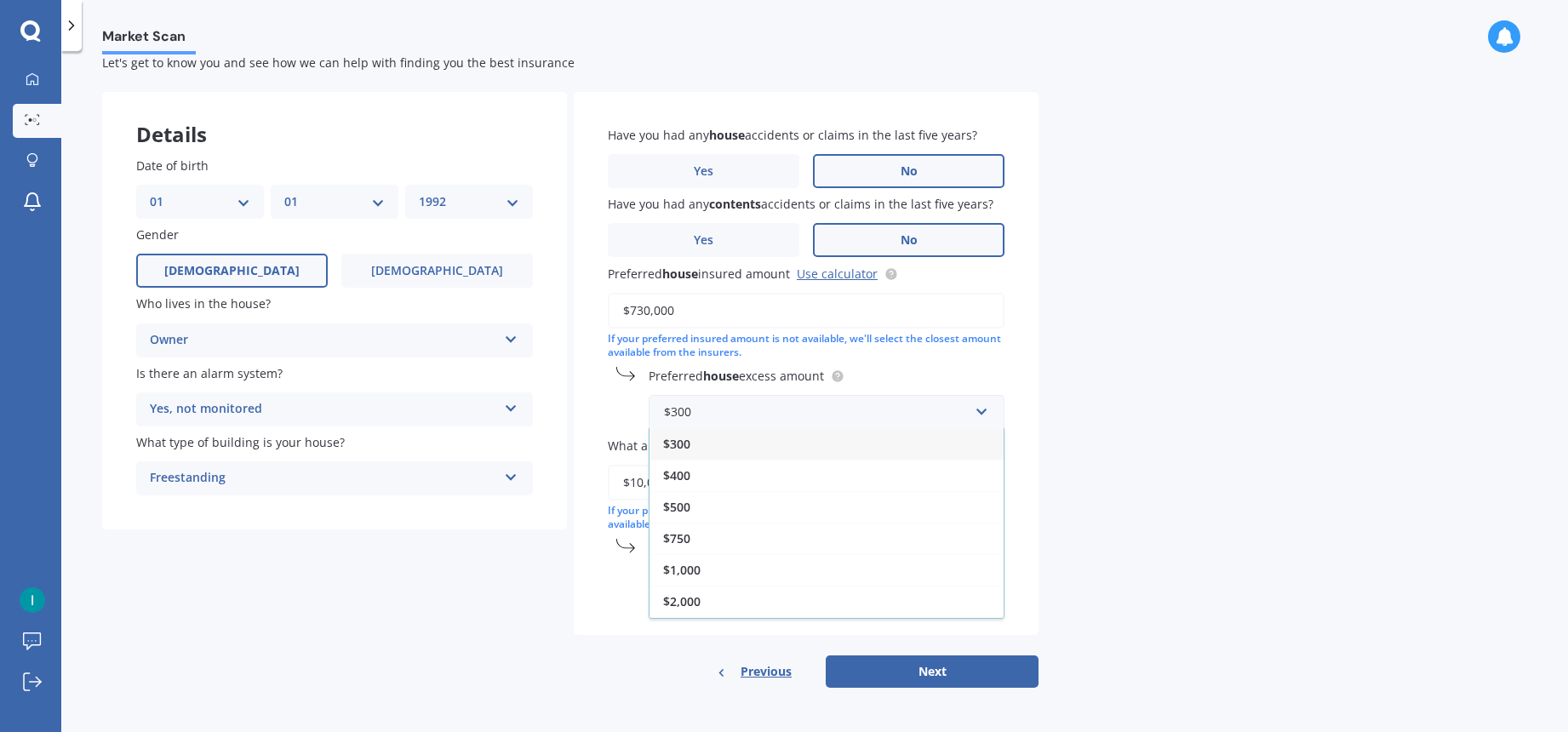
click at [1187, 371] on div "Market Scan House & Contents Market Scan 70 % Let's get to know you and see how…" at bounding box center [815, 395] width 1506 height 680
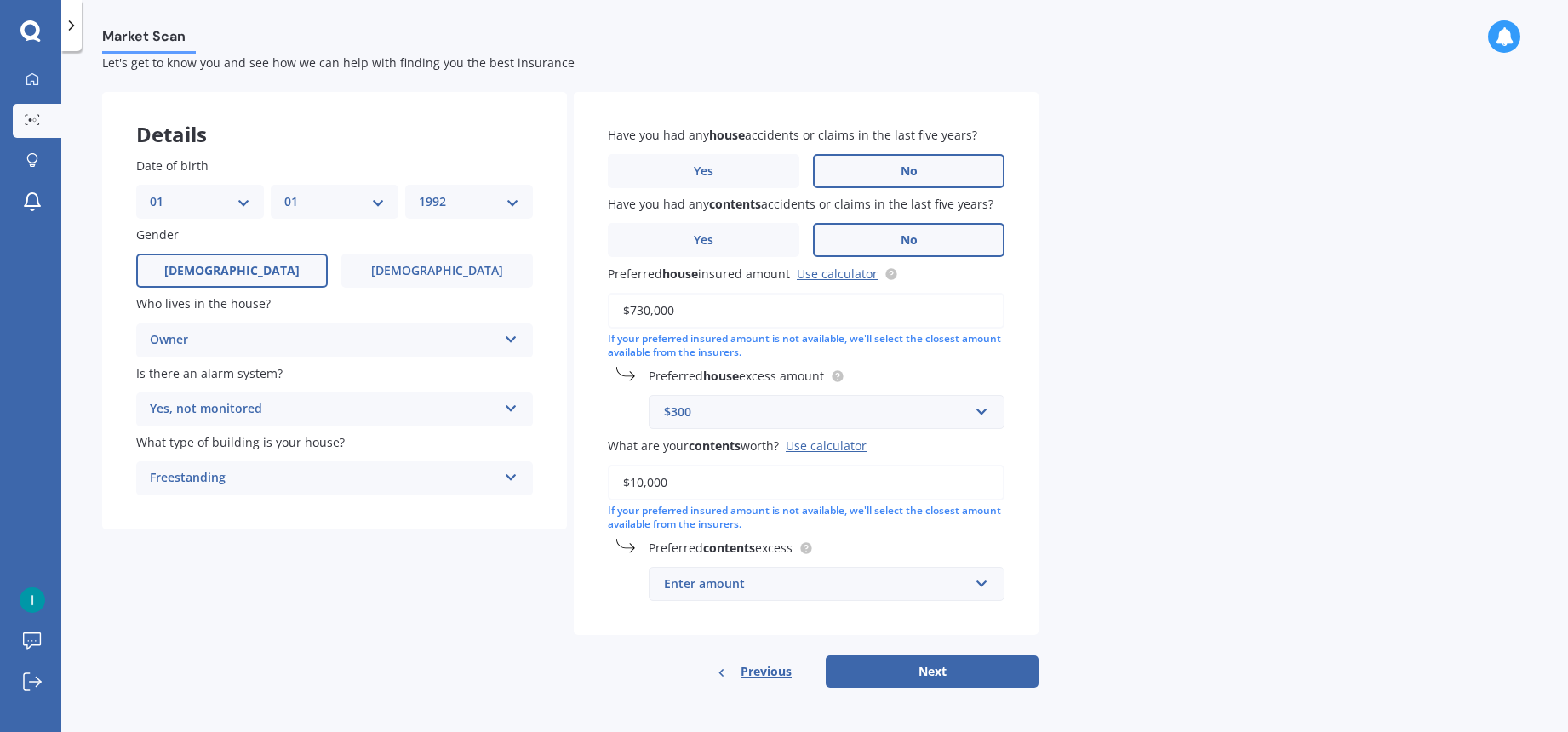
click at [765, 317] on input "$730,000" at bounding box center [806, 310] width 397 height 36
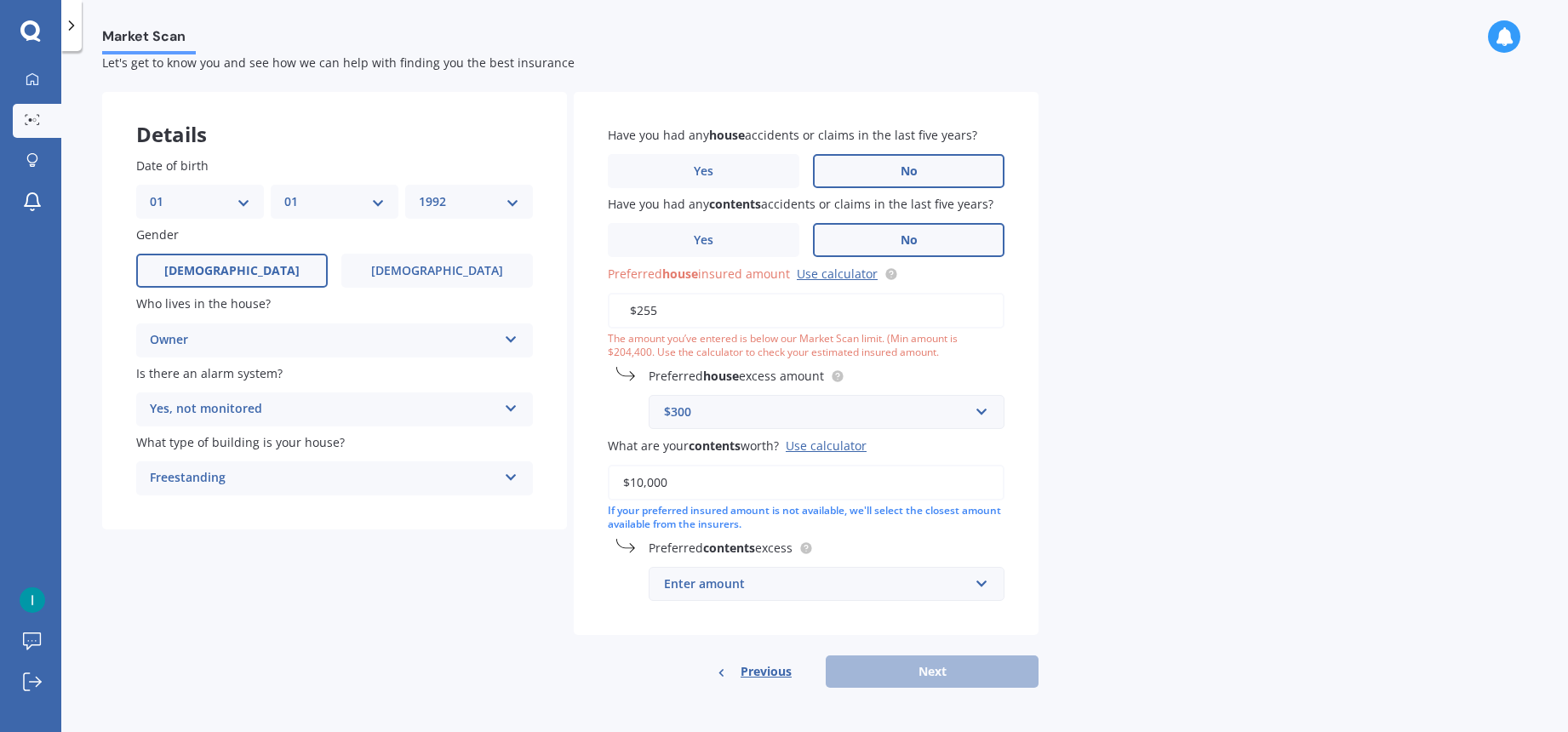
click at [685, 314] on input "$255" at bounding box center [806, 310] width 397 height 36
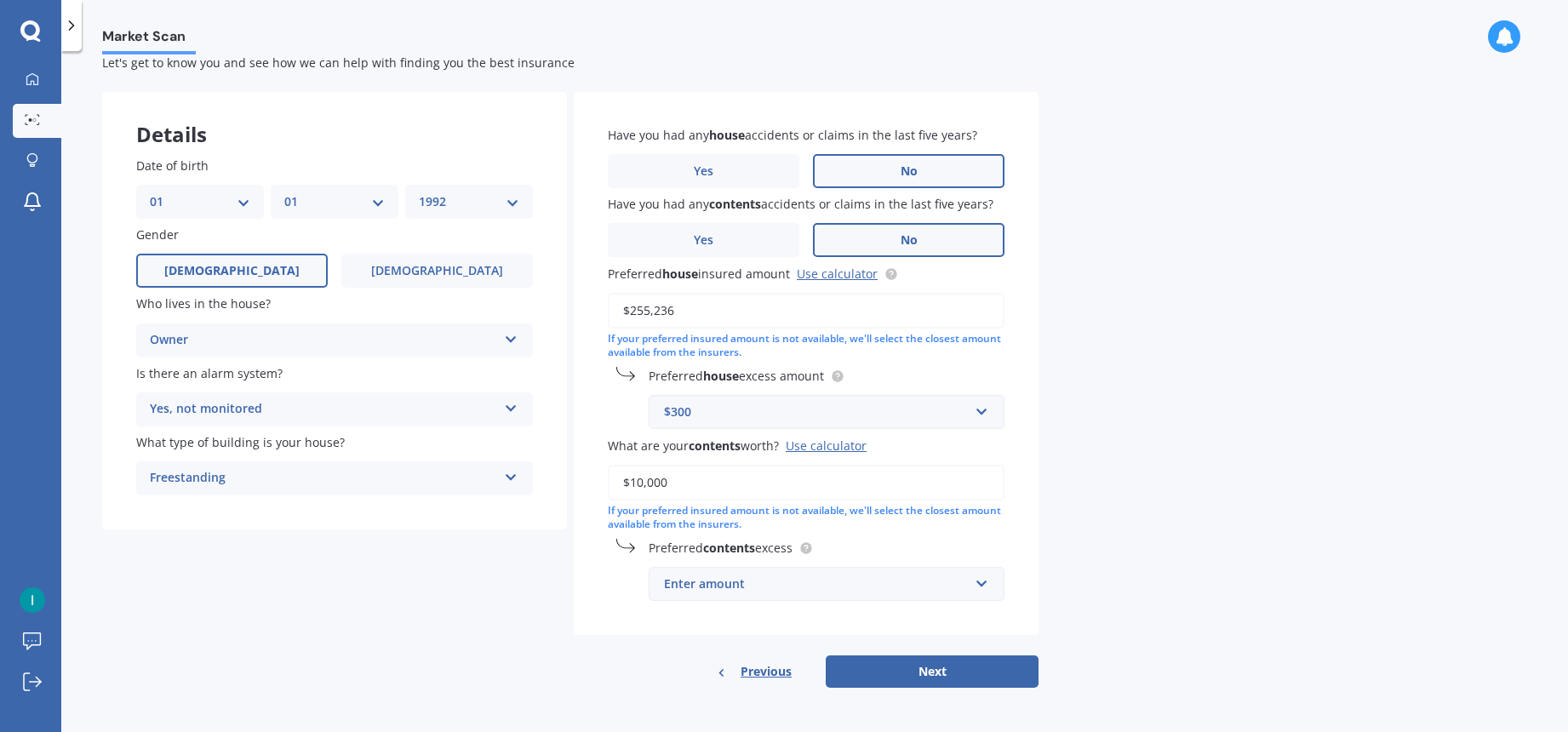
type input "$255,236"
click at [1176, 474] on div "Market Scan House & Contents Market Scan 70 % Let's get to know you and see how…" at bounding box center [815, 395] width 1506 height 680
click at [979, 669] on button "Next" at bounding box center [932, 671] width 213 height 33
click at [893, 611] on div "Have you had any house accidents or claims in the last five years? Yes No Have …" at bounding box center [806, 363] width 465 height 544
click at [902, 571] on input "text" at bounding box center [821, 584] width 340 height 33
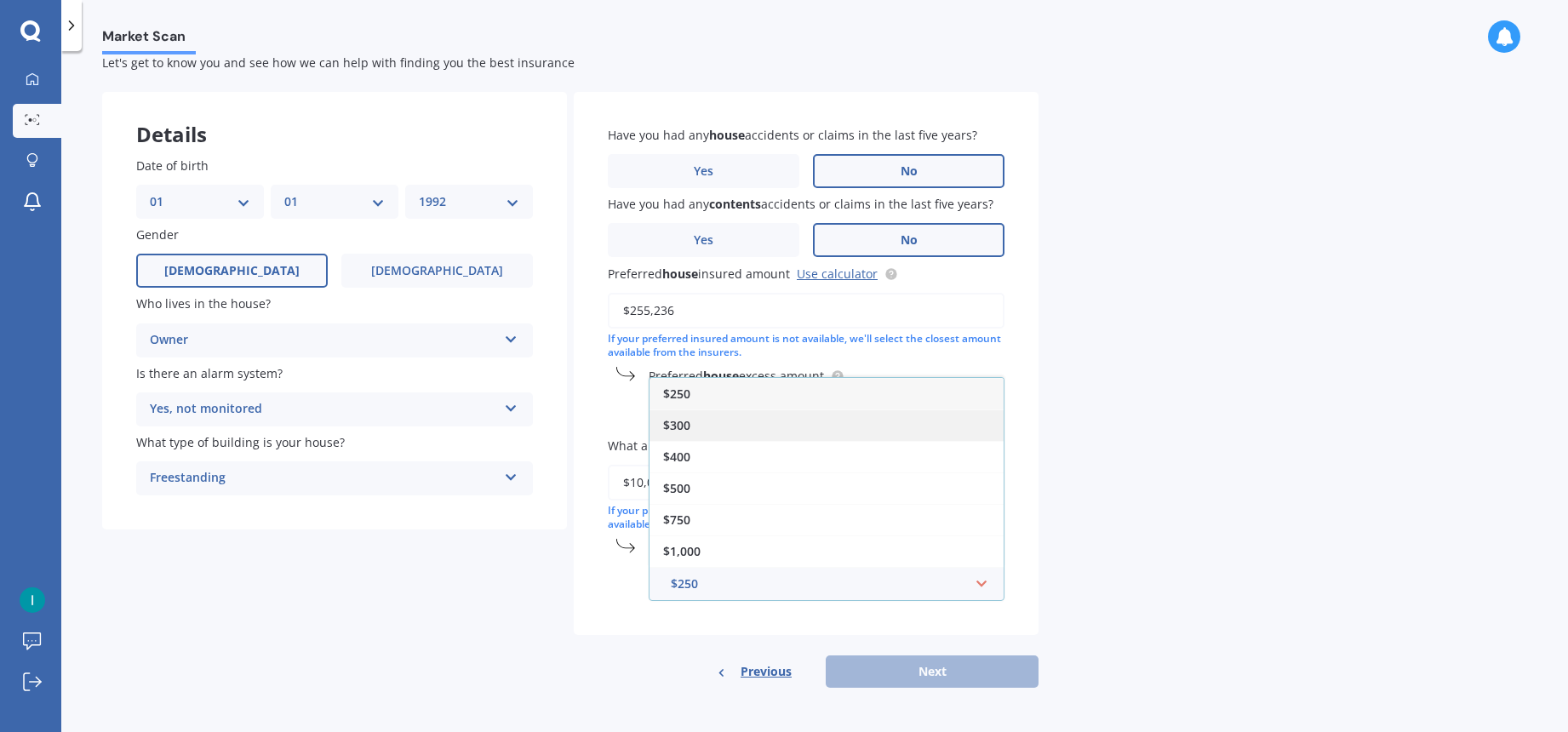
click at [822, 438] on div "$300" at bounding box center [827, 426] width 354 height 32
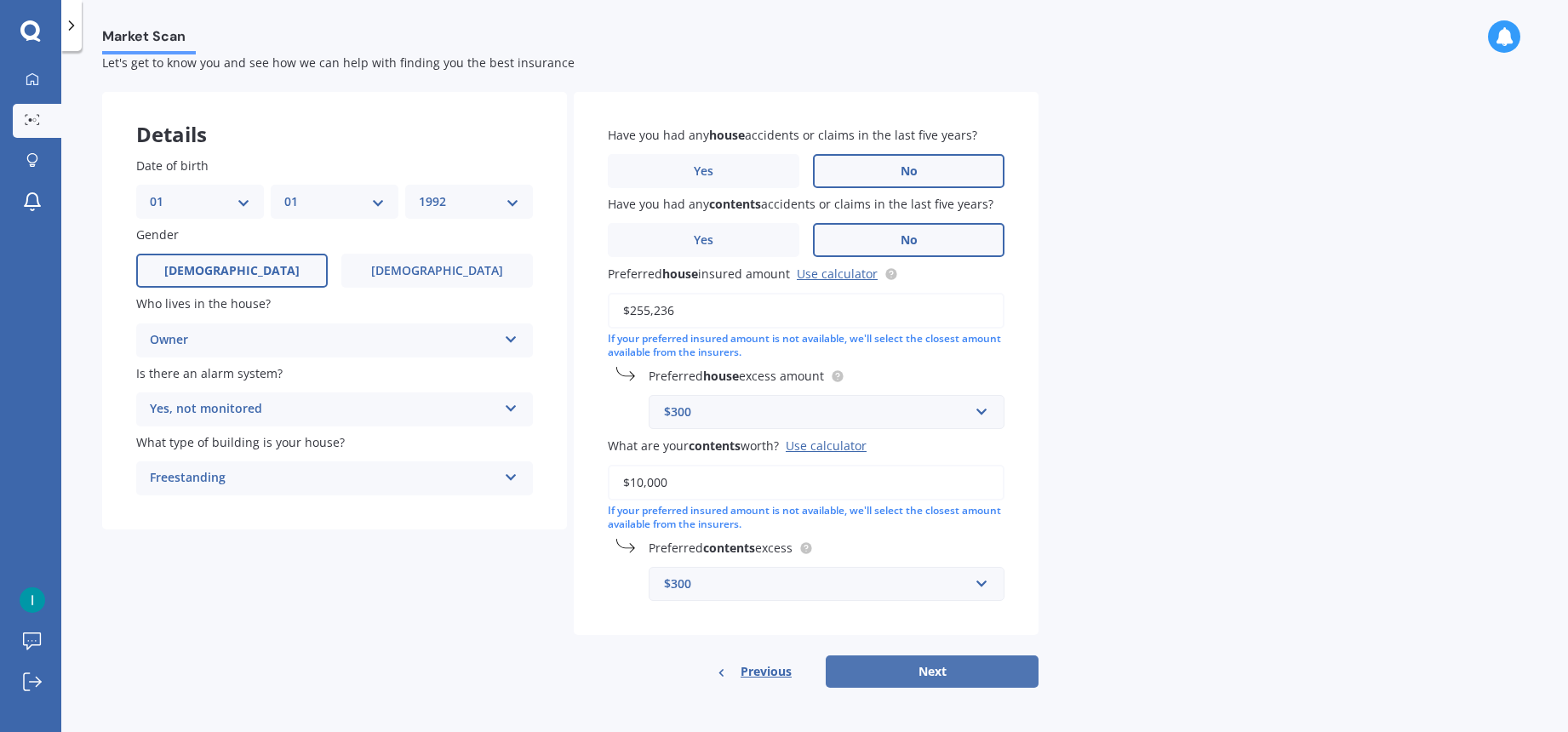
click at [1009, 675] on button "Next" at bounding box center [932, 671] width 213 height 33
select select "01"
select select "1992"
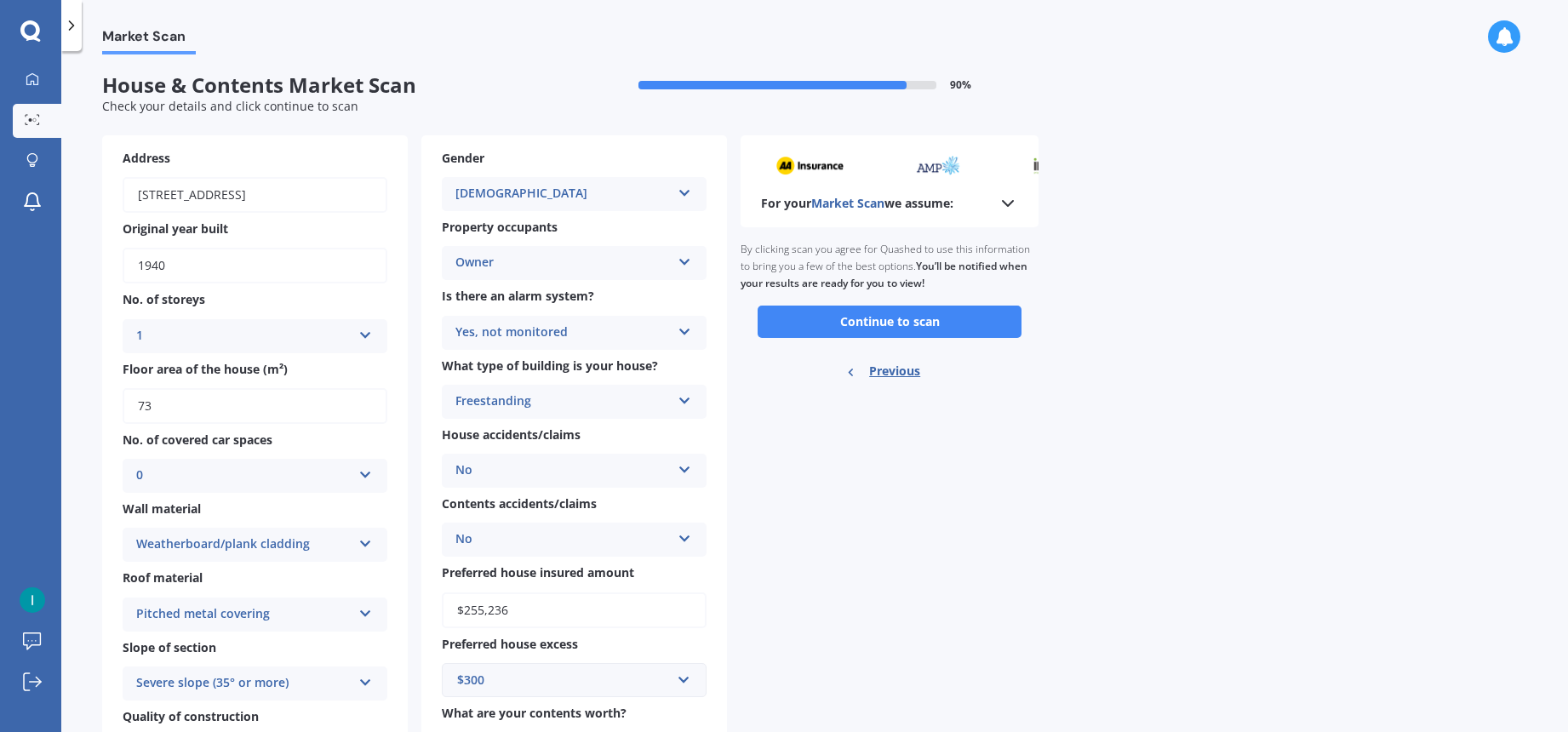
scroll to position [0, 0]
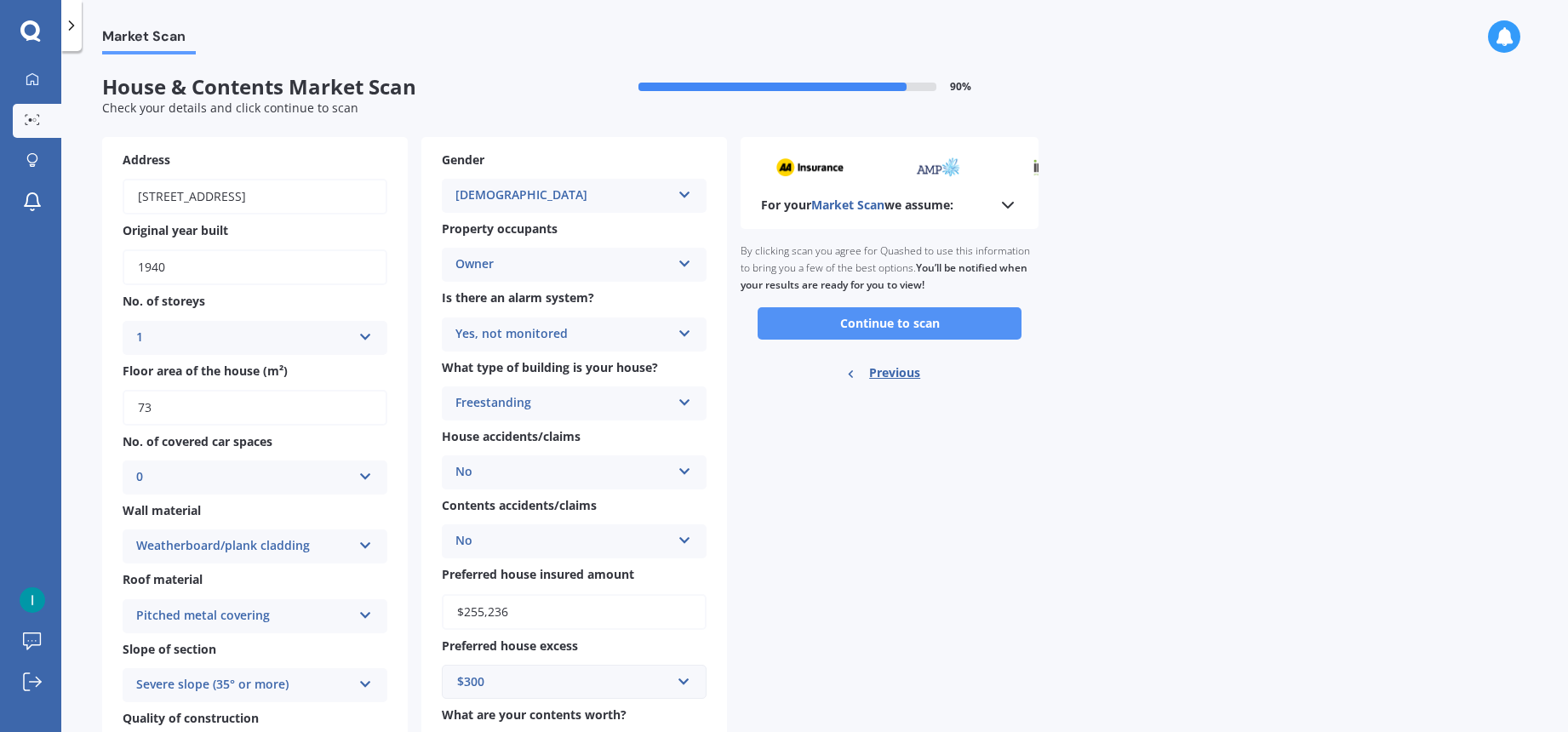
click at [899, 327] on button "Continue to scan" at bounding box center [888, 323] width 264 height 33
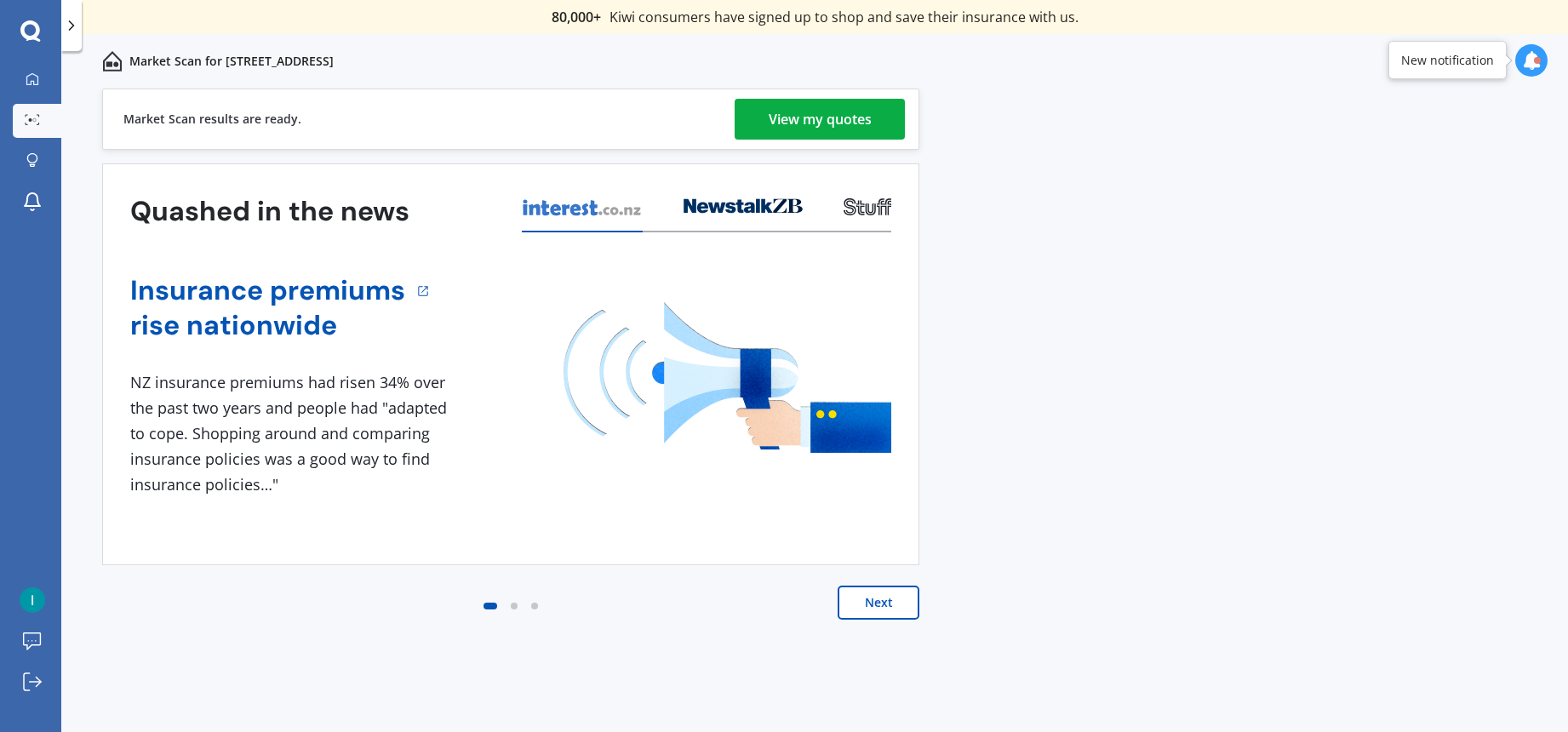
click at [847, 128] on div "View my quotes" at bounding box center [821, 118] width 103 height 41
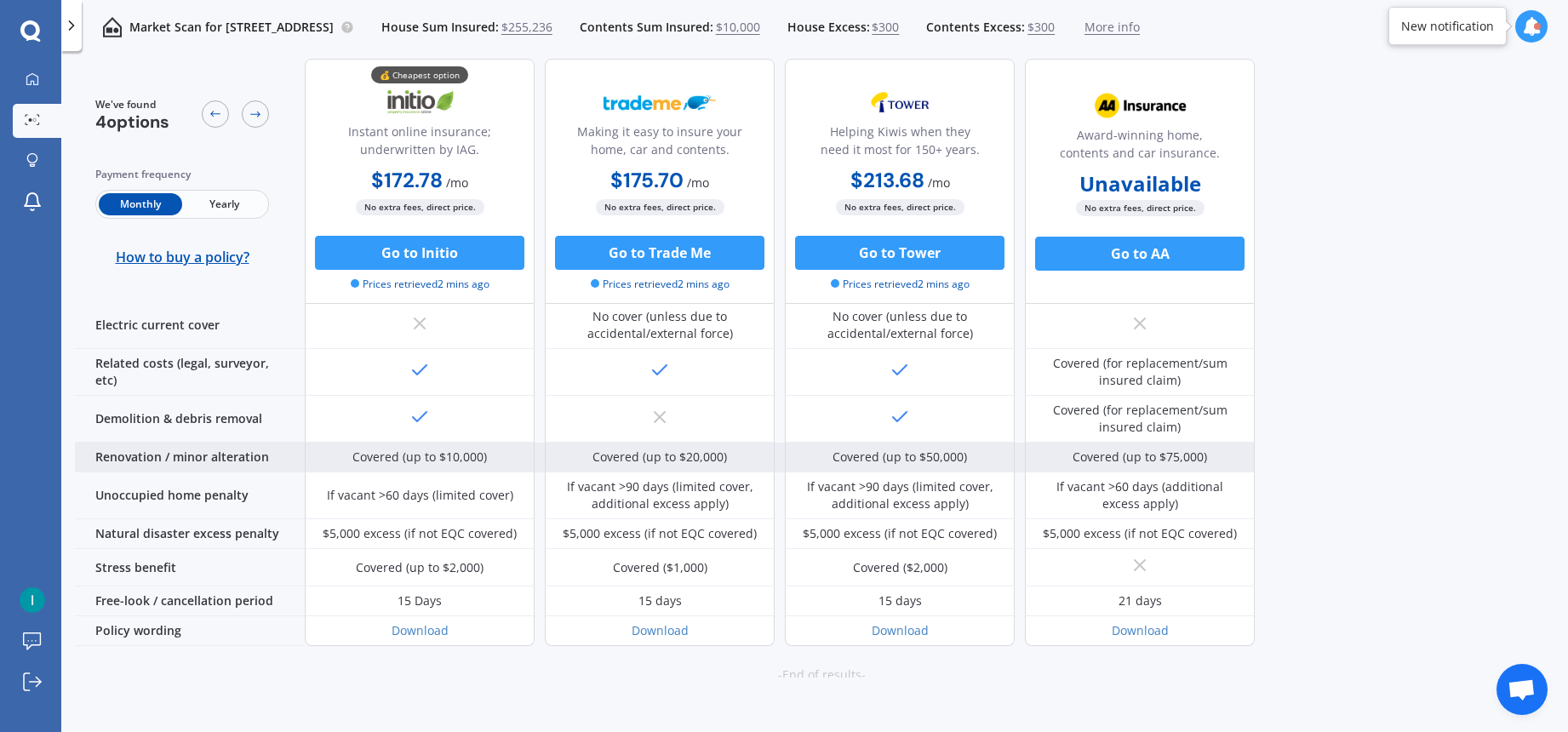
scroll to position [698, 0]
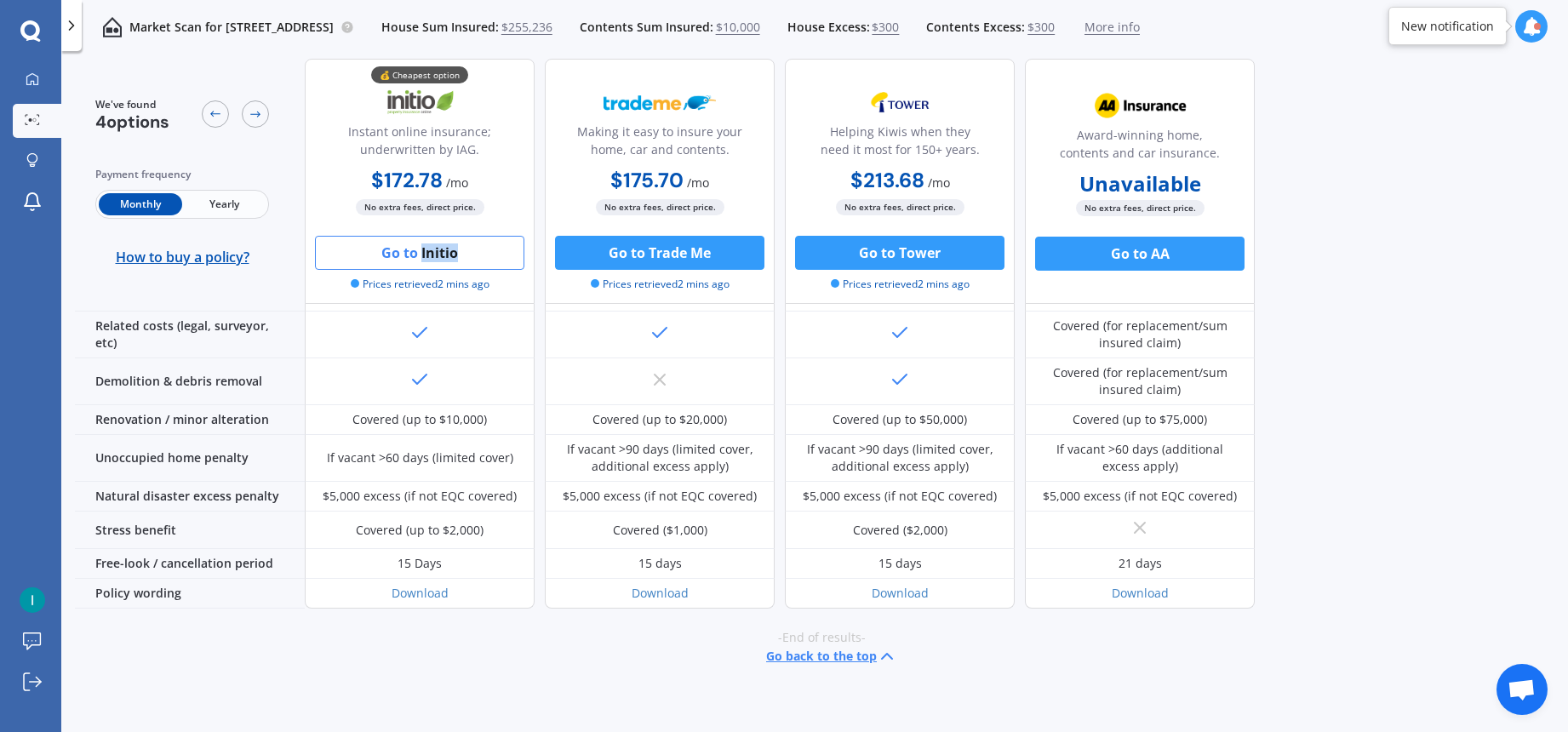
click at [427, 253] on button "Go to Initio" at bounding box center [420, 253] width 209 height 34
